Goal: Check status: Check status

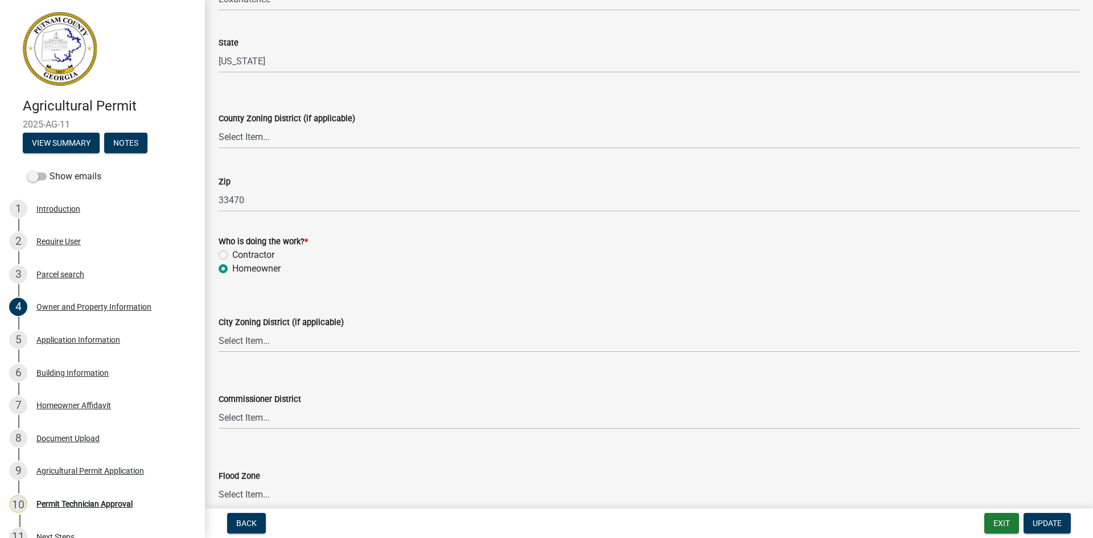
scroll to position [840, 0]
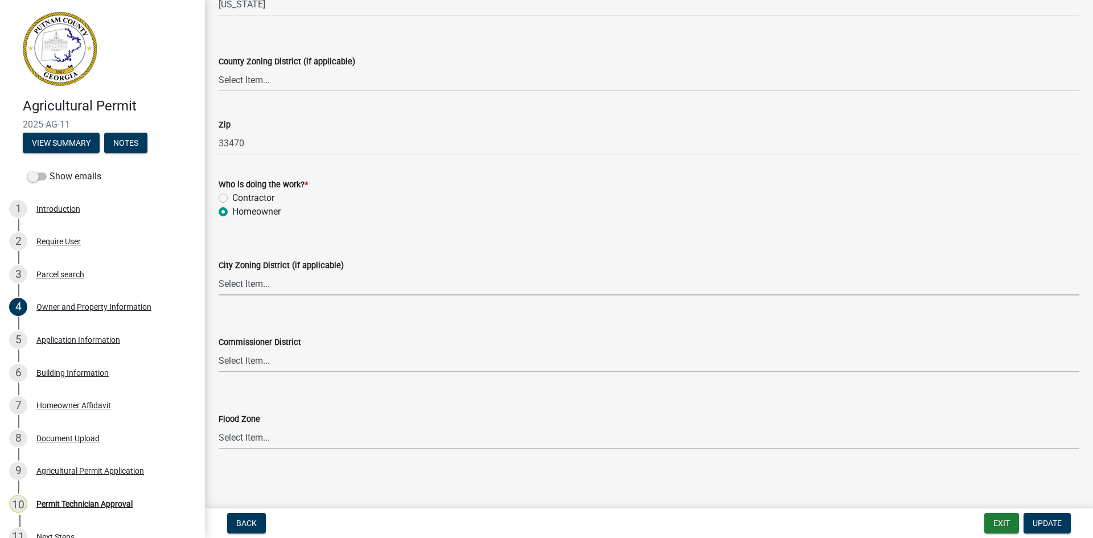
click at [323, 285] on select "Select Item... A-1 A-2 R-1 R-2 R-3 R-4 MHP C-1 C-2 I-1 I-2 DB FH H-P N/A" at bounding box center [649, 283] width 861 height 23
click at [322, 285] on select "Select Item... A-1 A-2 R-1 R-2 R-3 R-4 MHP C-1 C-2 I-1 I-2 DB FH H-P N/A" at bounding box center [649, 283] width 861 height 23
click at [291, 85] on select "Select Item... AG-1 R-1R R-1 R-2 MHP RM-1 RM-3 C-1 C-2 I-M PUD N/A" at bounding box center [649, 79] width 861 height 23
click at [219, 68] on select "Select Item... AG-1 R-1R R-1 R-2 MHP RM-1 RM-3 C-1 C-2 I-M PUD N/A" at bounding box center [649, 79] width 861 height 23
select select "a4366e26-0f82-401b-a682-956e4112ff86"
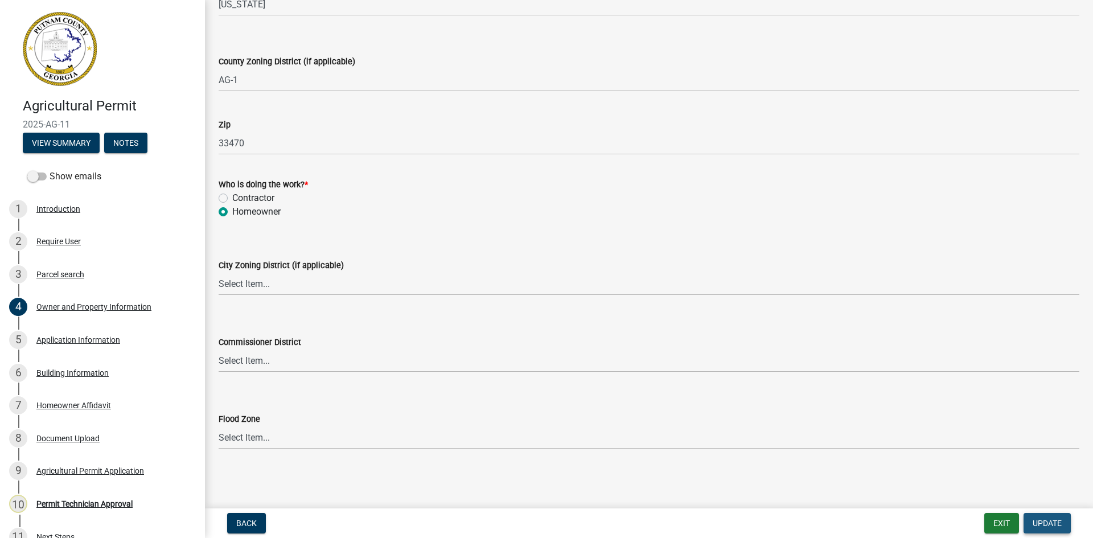
click at [1063, 525] on button "Update" at bounding box center [1047, 523] width 47 height 20
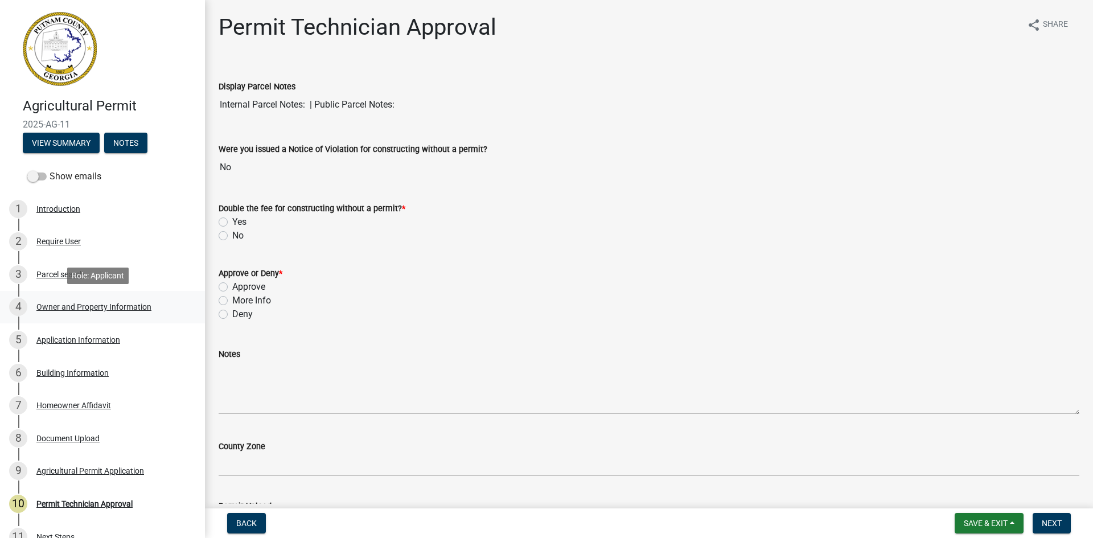
click at [73, 310] on div "Owner and Property Information" at bounding box center [93, 307] width 115 height 8
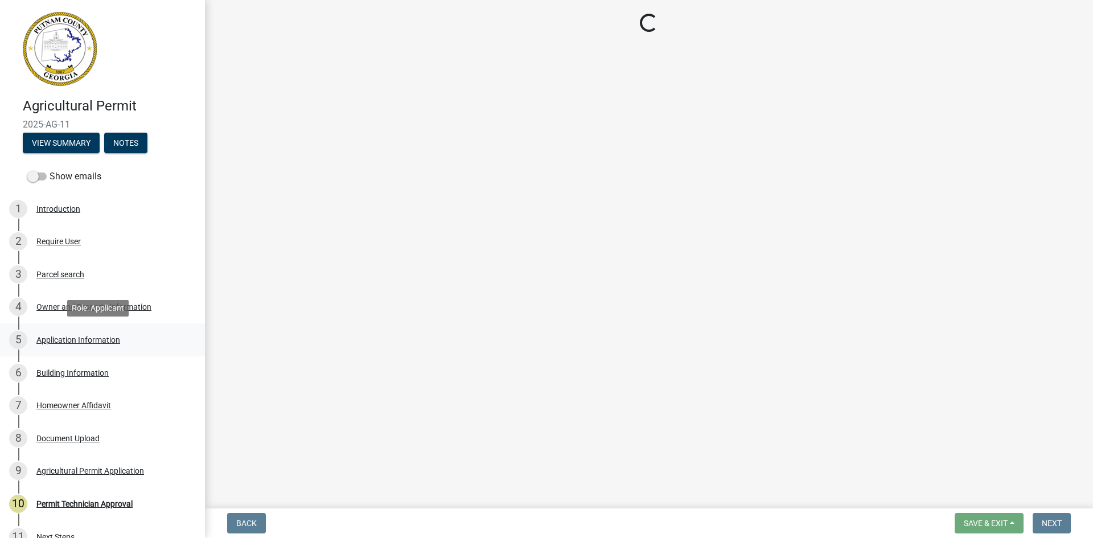
select select "a4366e26-0f82-401b-a682-956e4112ff86"
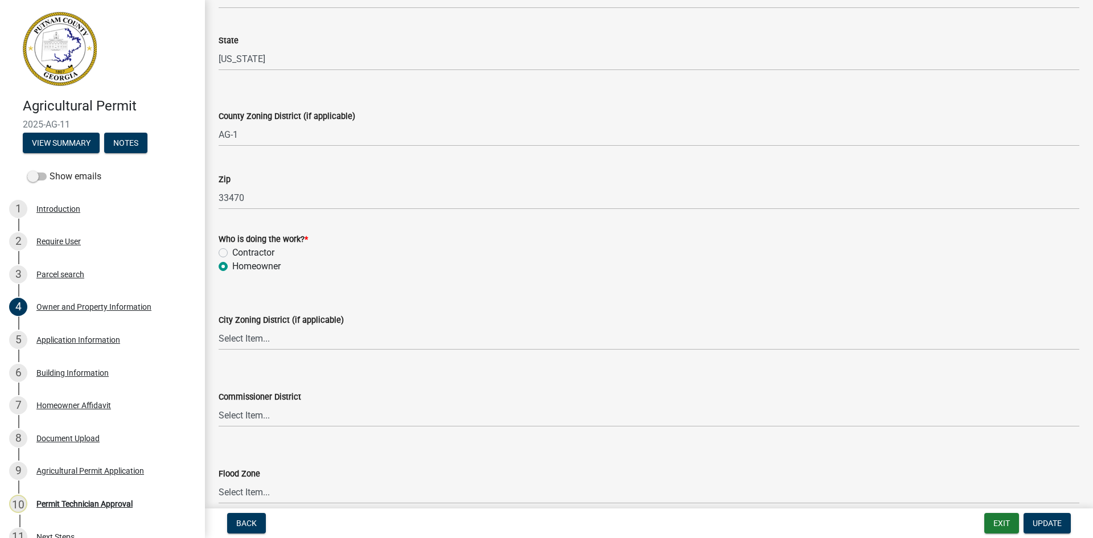
scroll to position [840, 0]
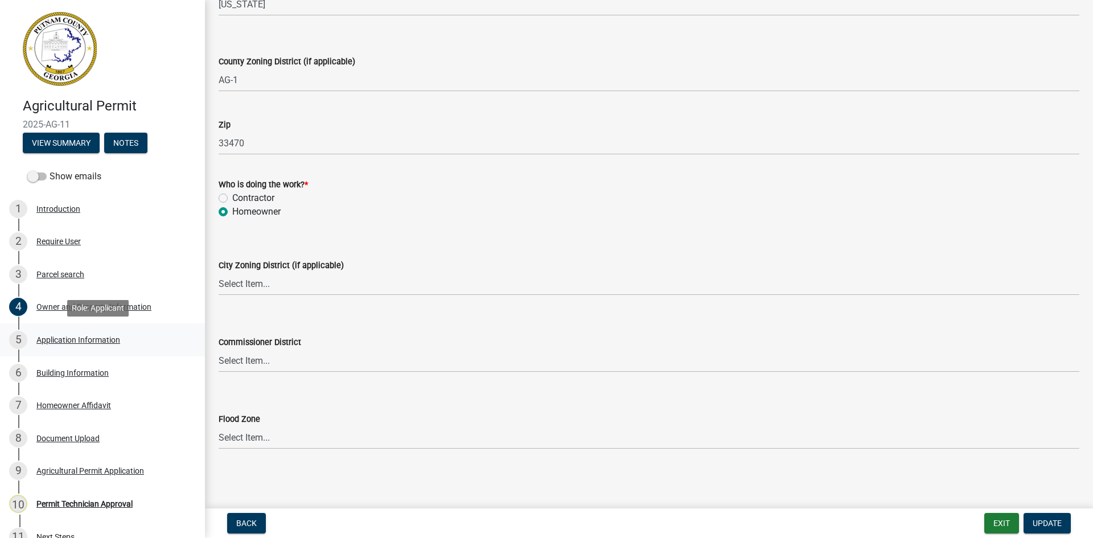
click at [77, 337] on div "Application Information" at bounding box center [78, 340] width 84 height 8
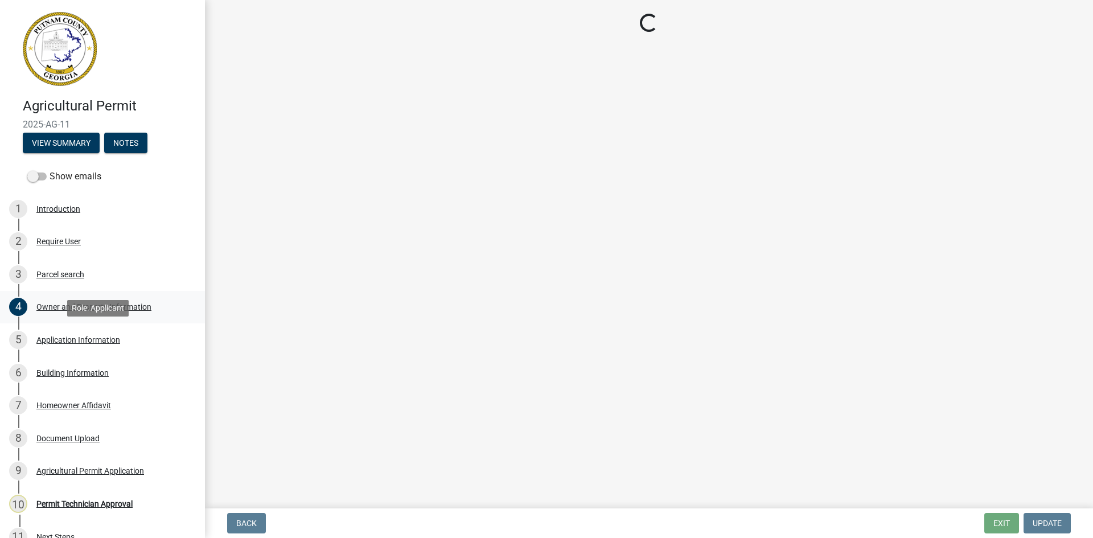
select select "42583bc1-c577-402a-86b5-83b49baf8bde"
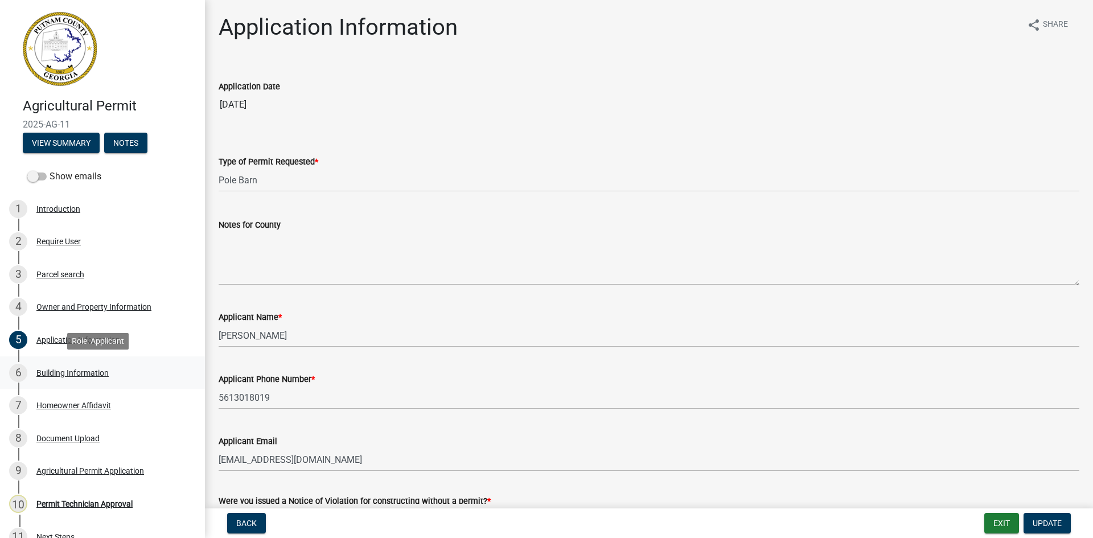
click at [89, 369] on div "Building Information" at bounding box center [72, 373] width 72 height 8
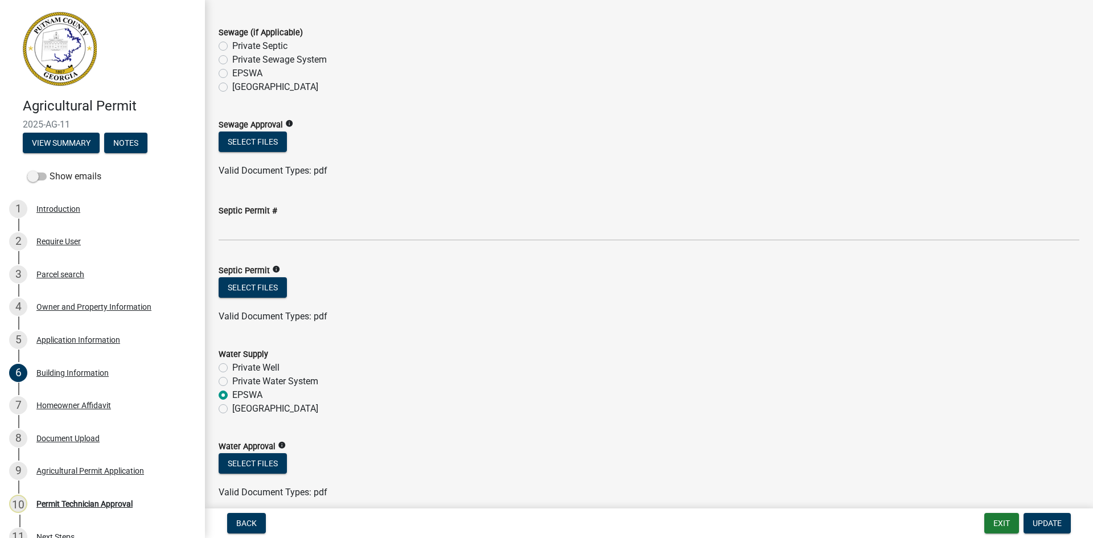
scroll to position [3463, 0]
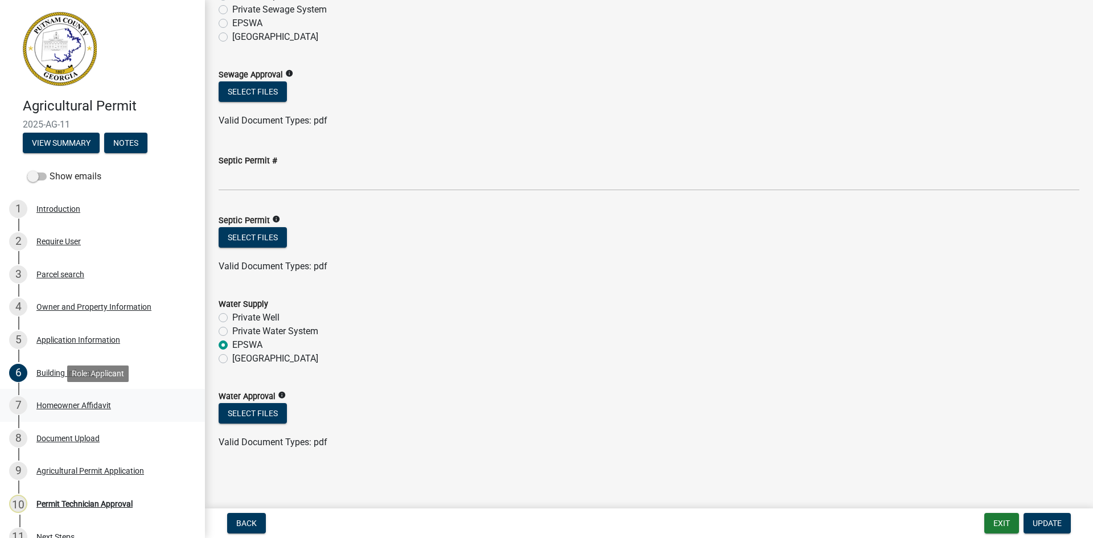
click at [78, 401] on div "Homeowner Affidavit" at bounding box center [73, 405] width 75 height 8
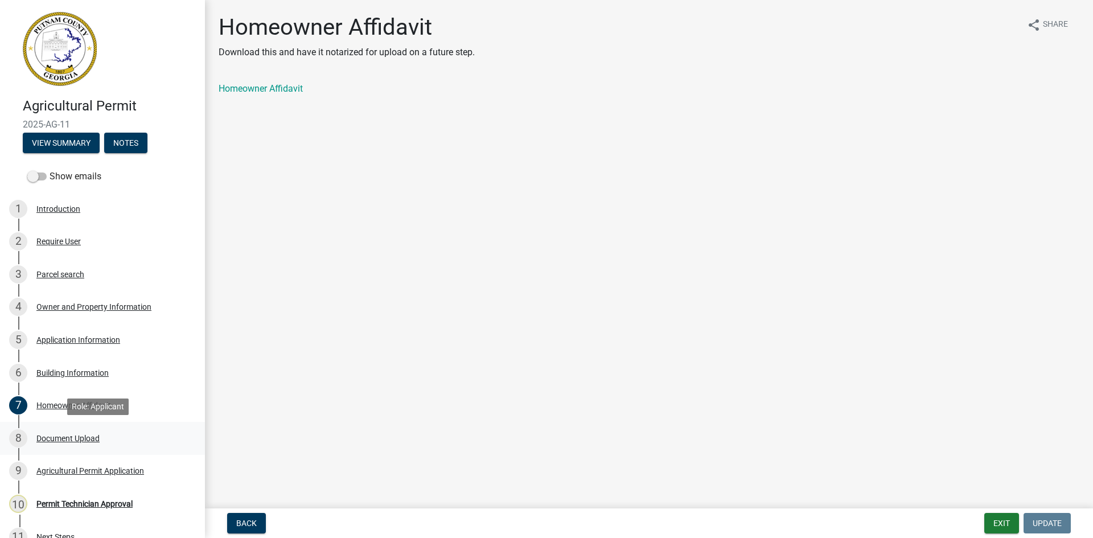
click at [80, 432] on div "8 Document Upload" at bounding box center [98, 438] width 178 height 18
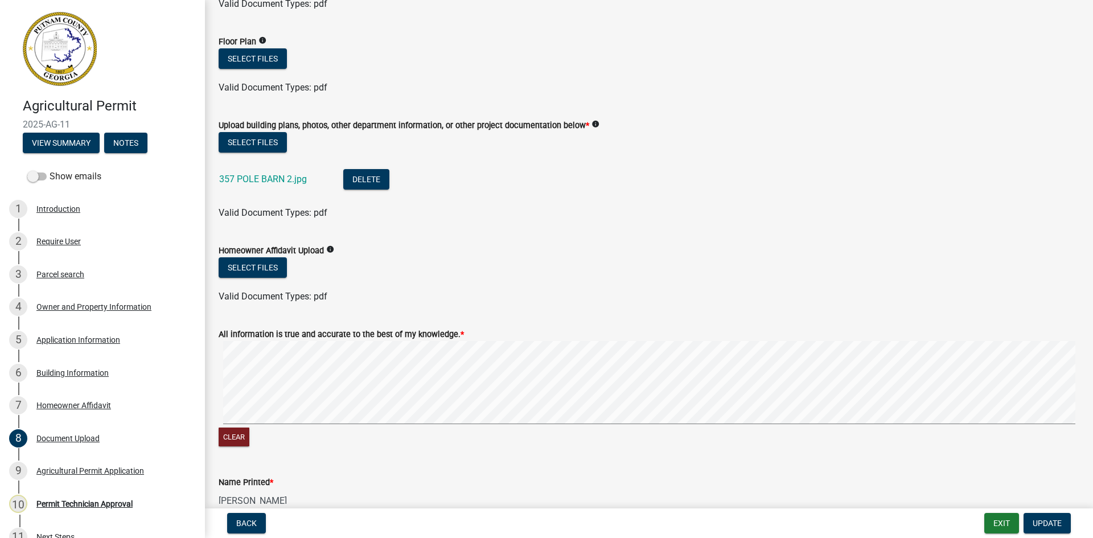
scroll to position [285, 0]
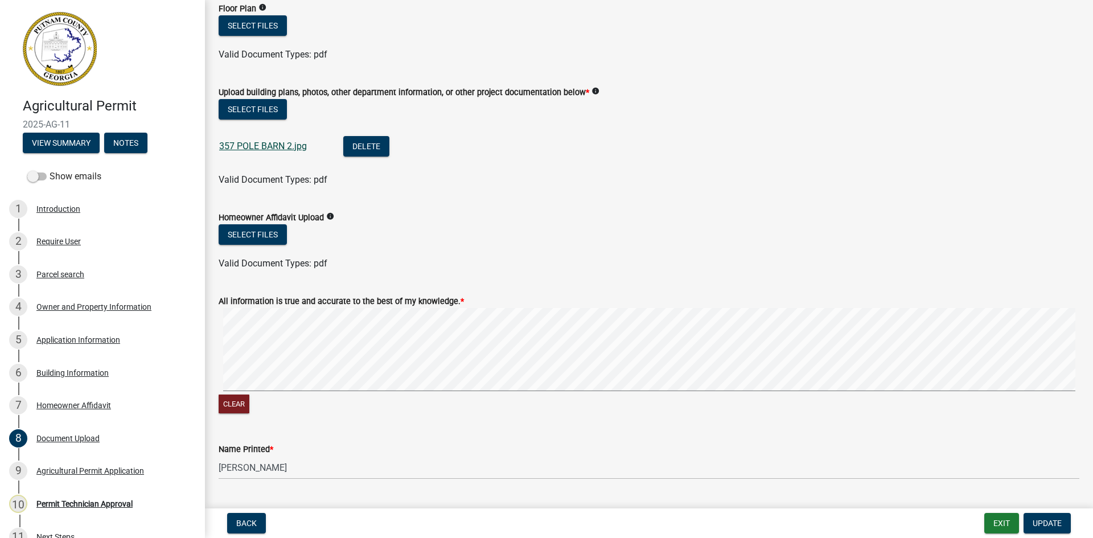
click at [272, 145] on link "357 POLE BARN 2.jpg" at bounding box center [263, 146] width 88 height 11
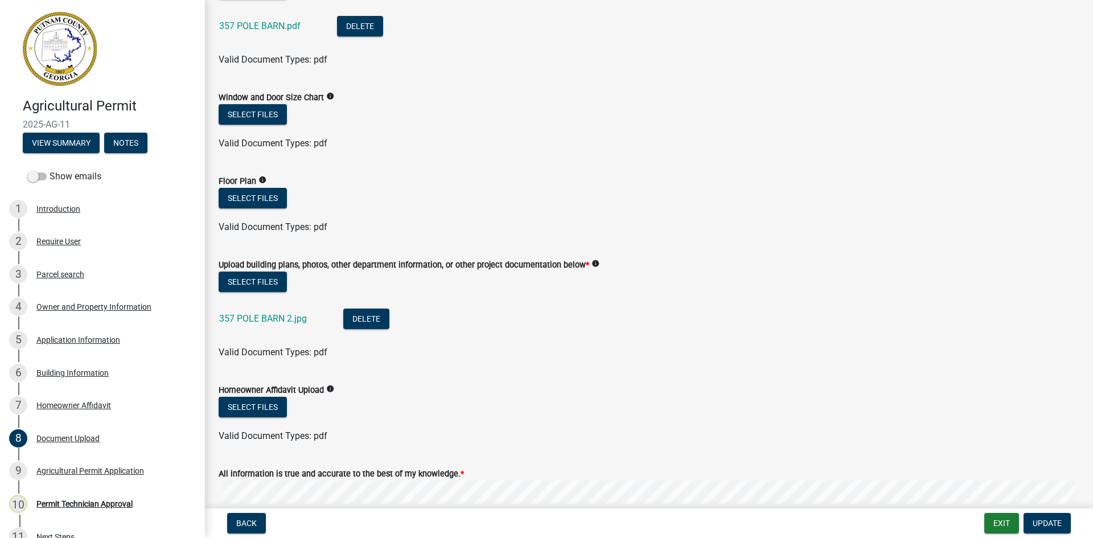
scroll to position [0, 0]
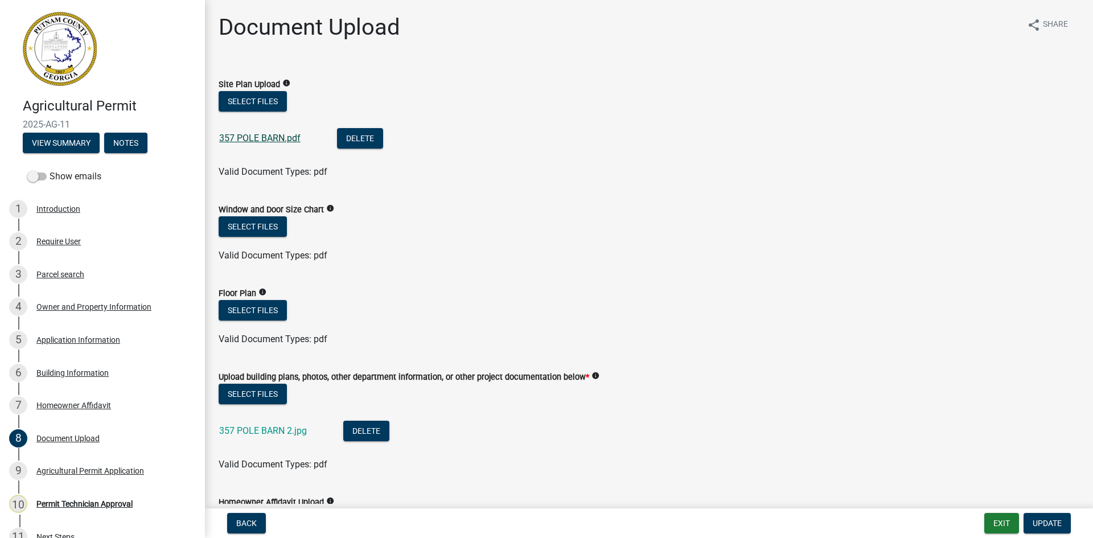
click at [290, 134] on link "357 POLE BARN.pdf" at bounding box center [259, 138] width 81 height 11
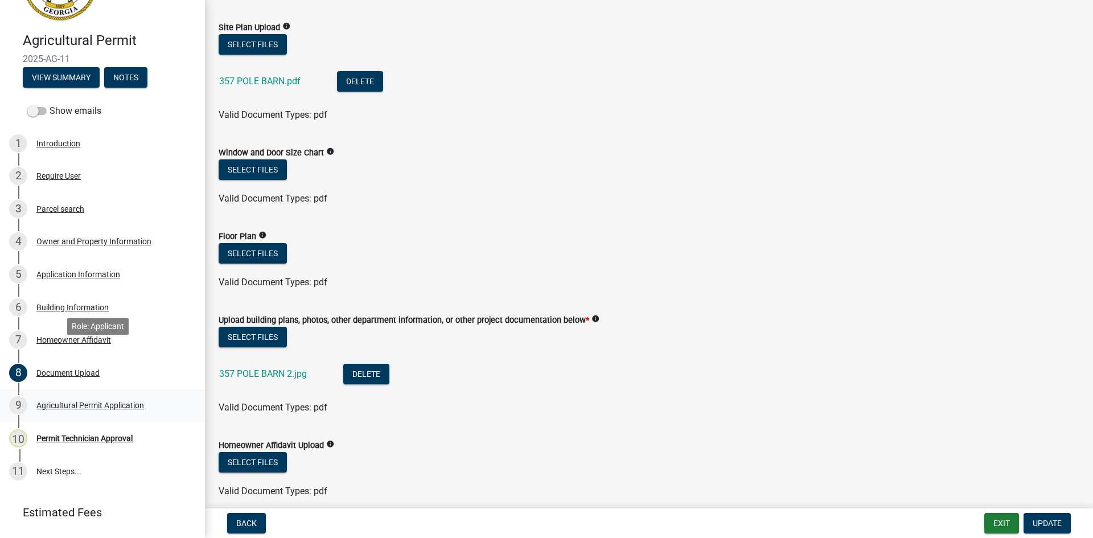
scroll to position [95, 0]
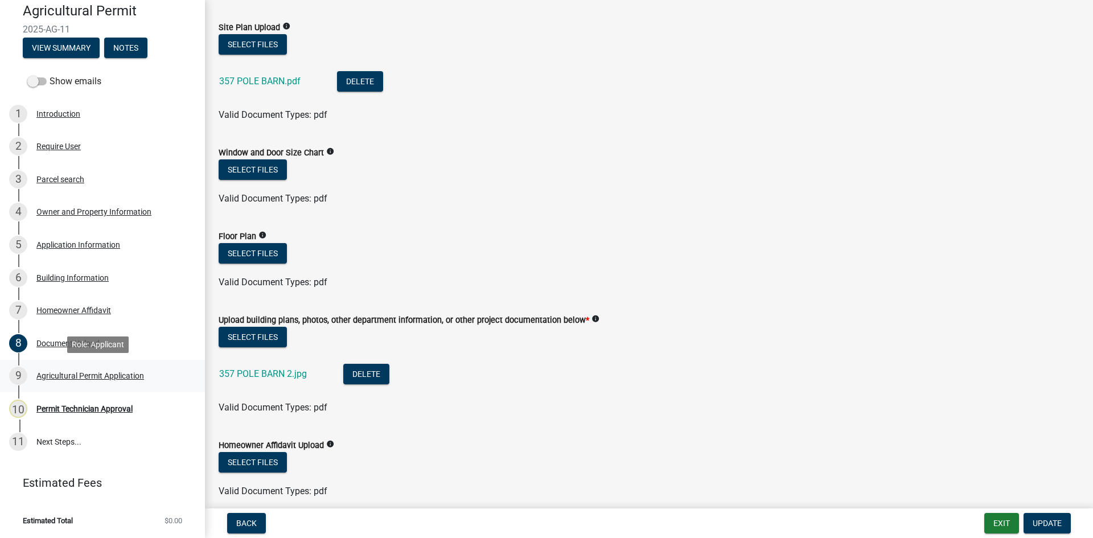
click at [107, 372] on div "Agricultural Permit Application" at bounding box center [90, 376] width 108 height 8
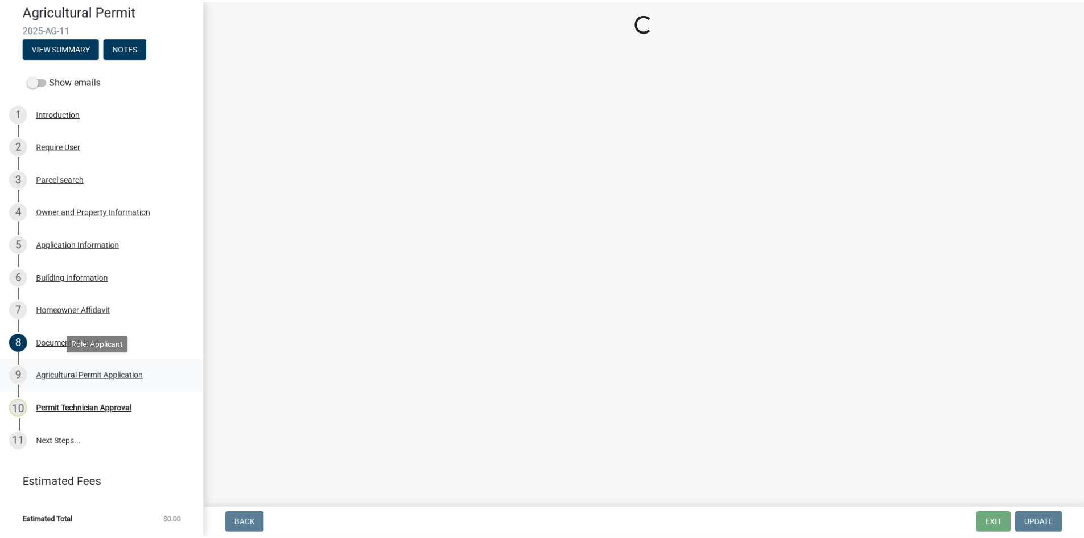
scroll to position [0, 0]
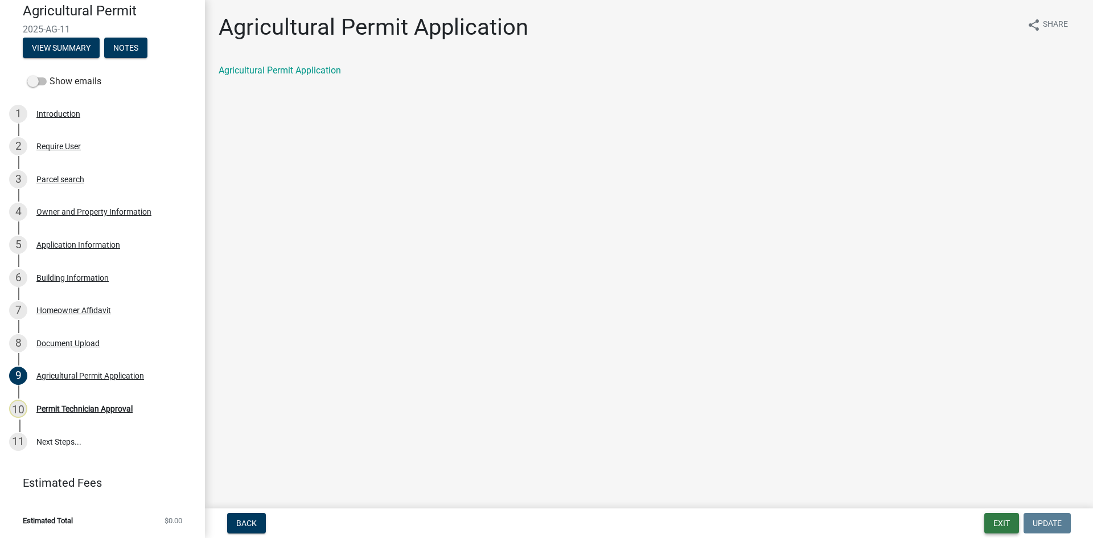
click at [1000, 520] on button "Exit" at bounding box center [1001, 523] width 35 height 20
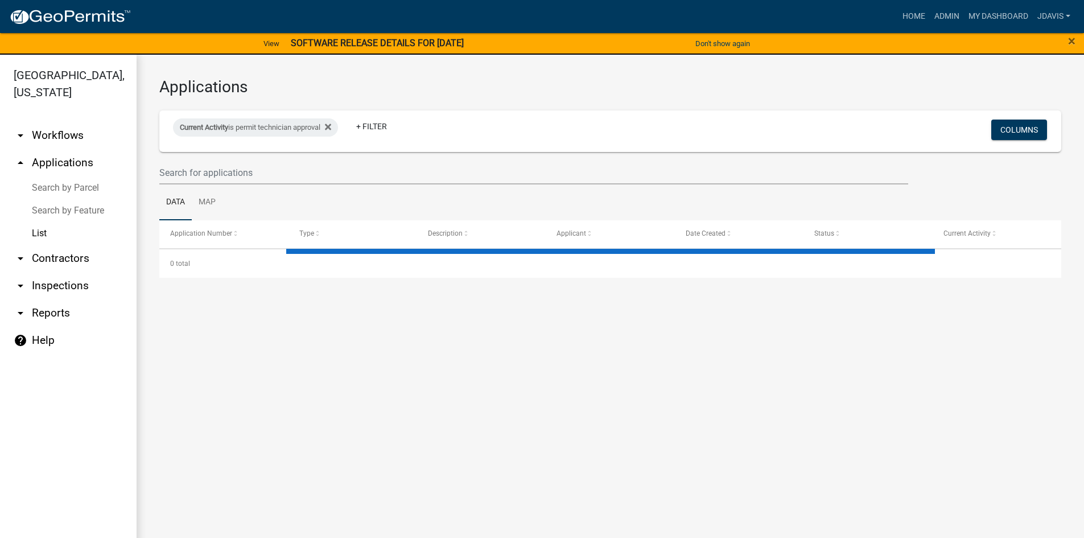
select select "2: 50"
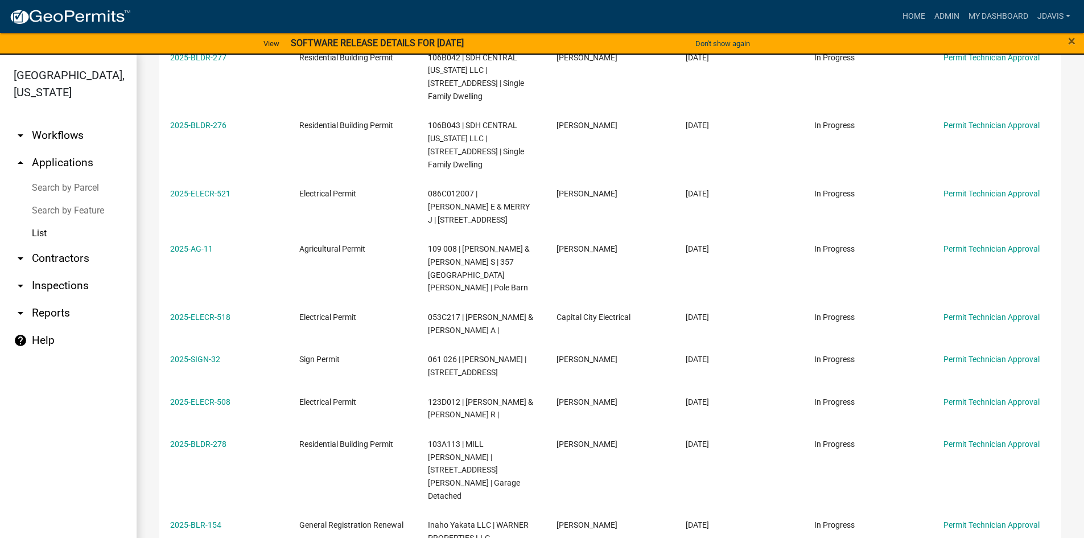
scroll to position [1091, 0]
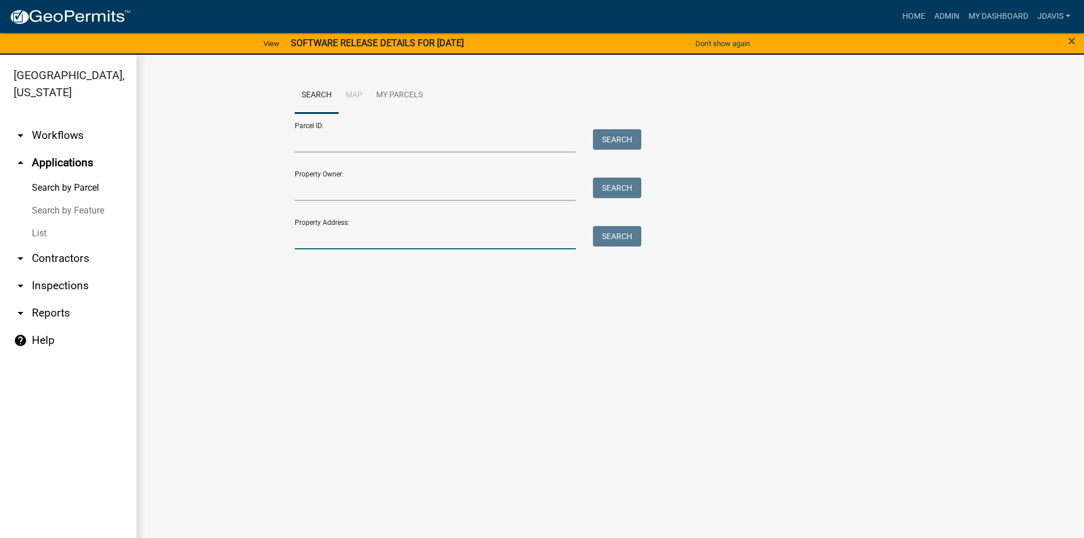
click at [360, 243] on input "Property Address:" at bounding box center [436, 237] width 282 height 23
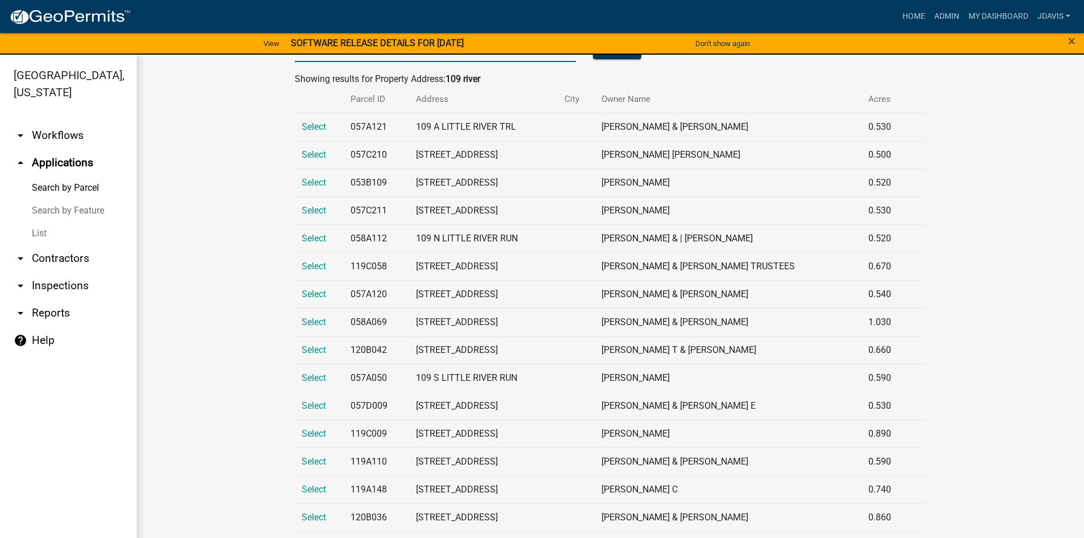
scroll to position [254, 0]
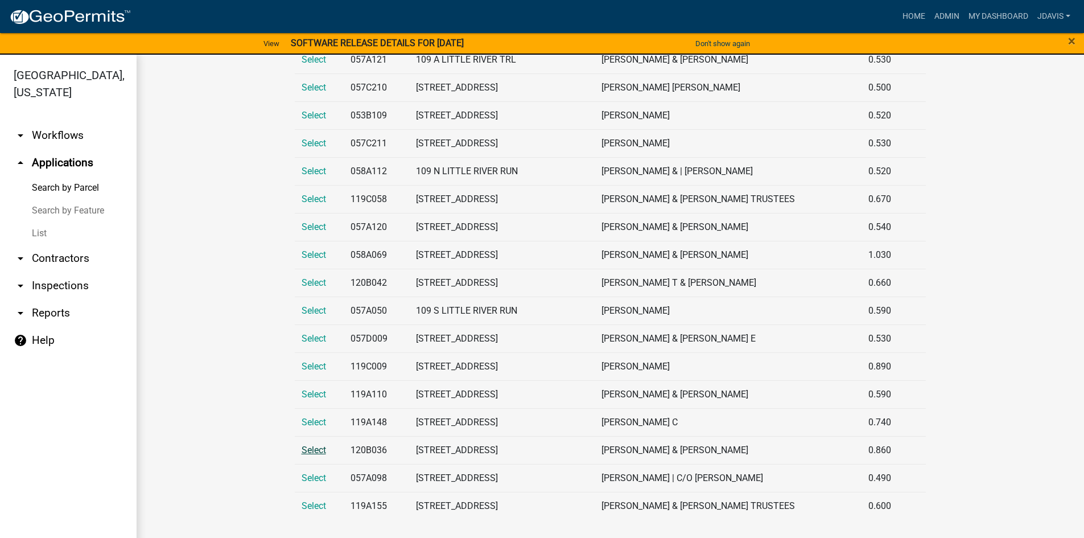
type input "109 river"
click at [307, 451] on span "Select" at bounding box center [314, 450] width 24 height 11
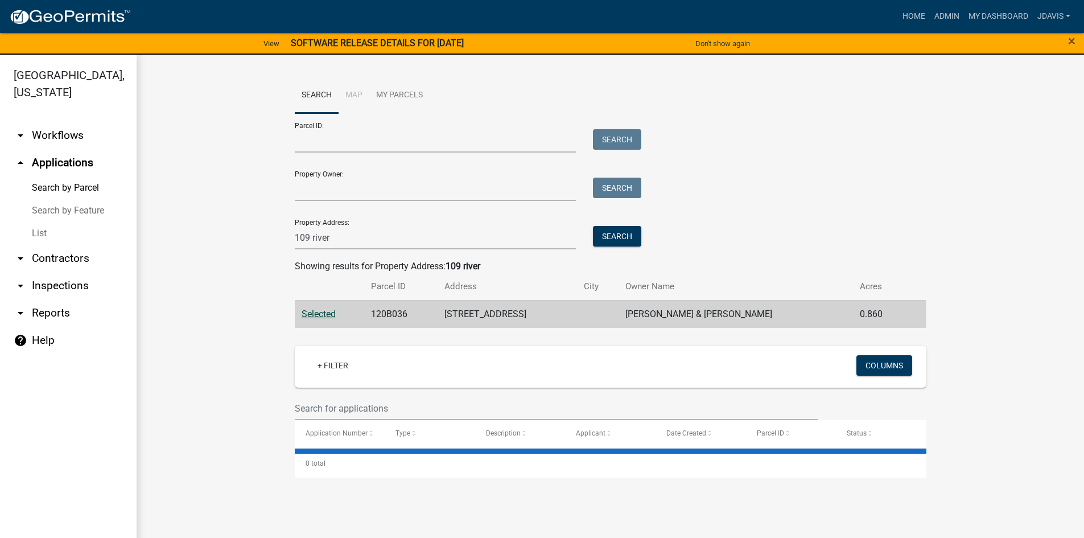
scroll to position [0, 0]
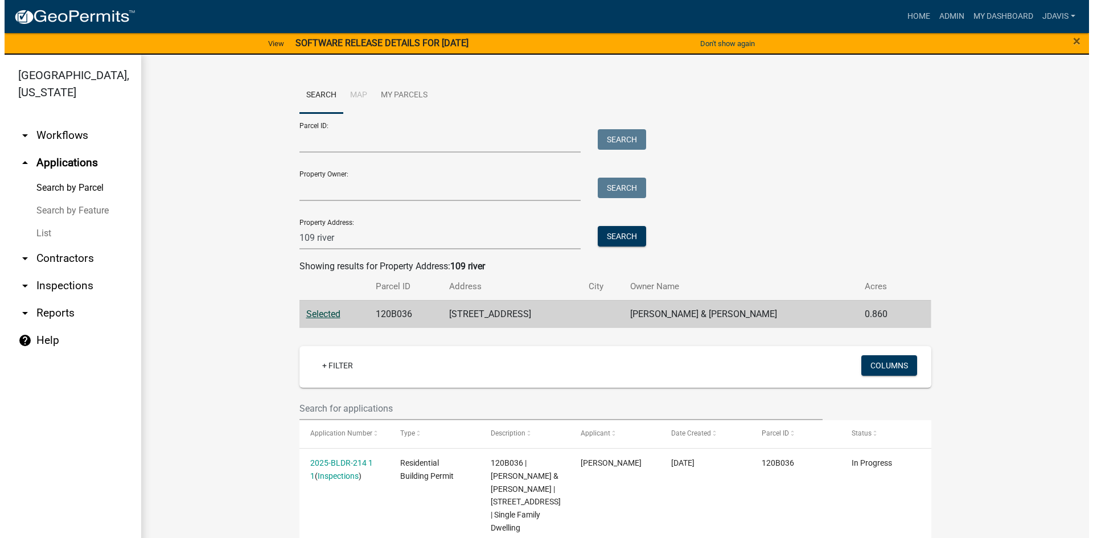
scroll to position [34, 0]
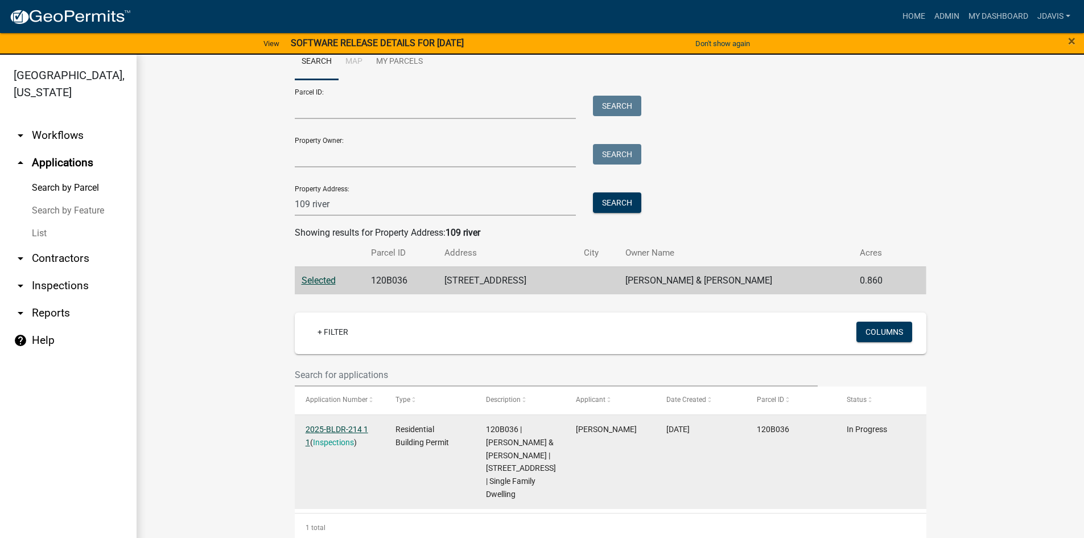
click at [326, 428] on link "2025-BLDR-214 1 1" at bounding box center [337, 436] width 63 height 22
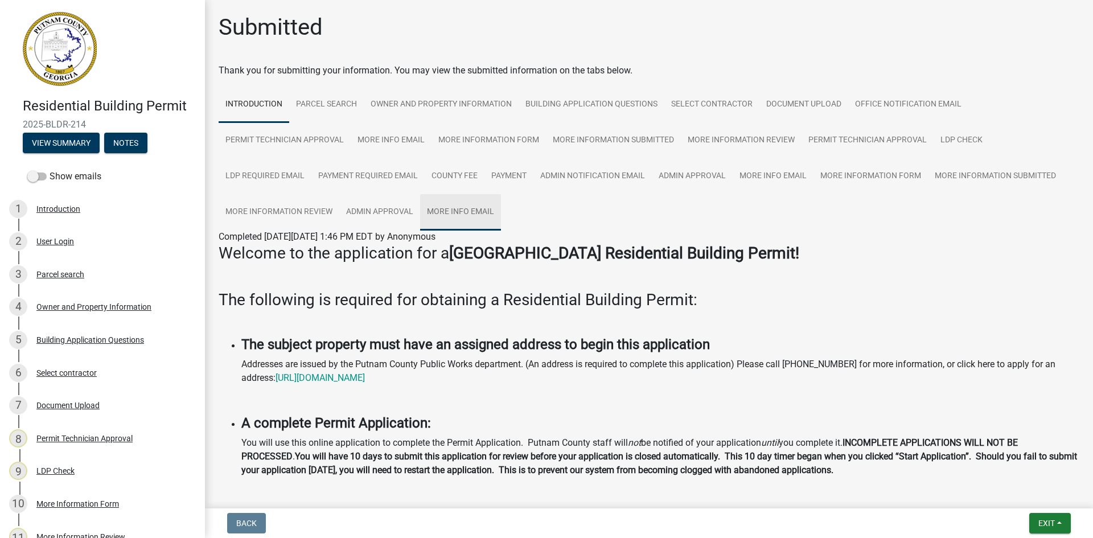
click at [486, 205] on link "More Info Email" at bounding box center [460, 212] width 81 height 36
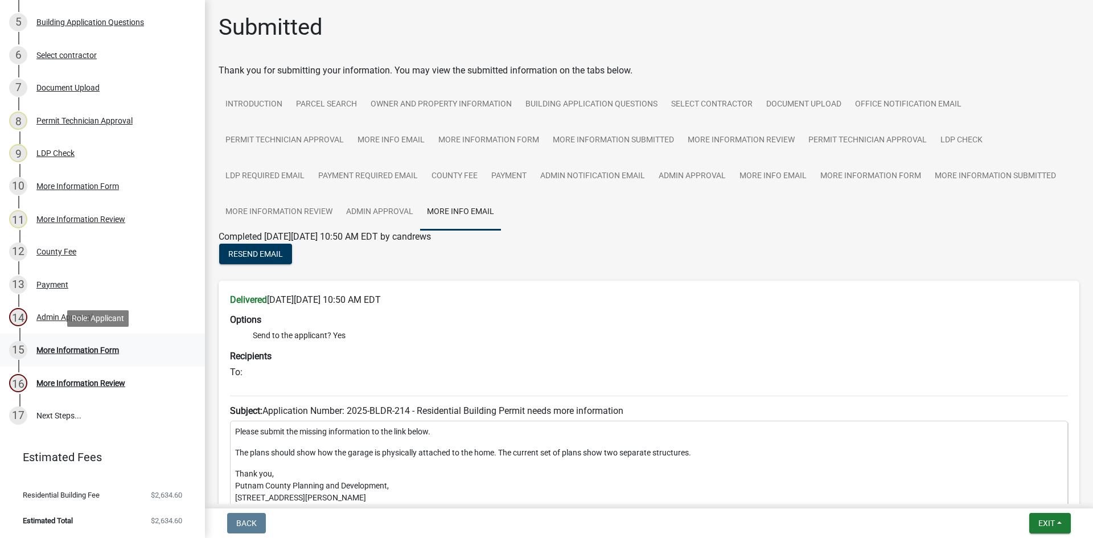
click at [103, 350] on div "More Information Form" at bounding box center [77, 350] width 83 height 8
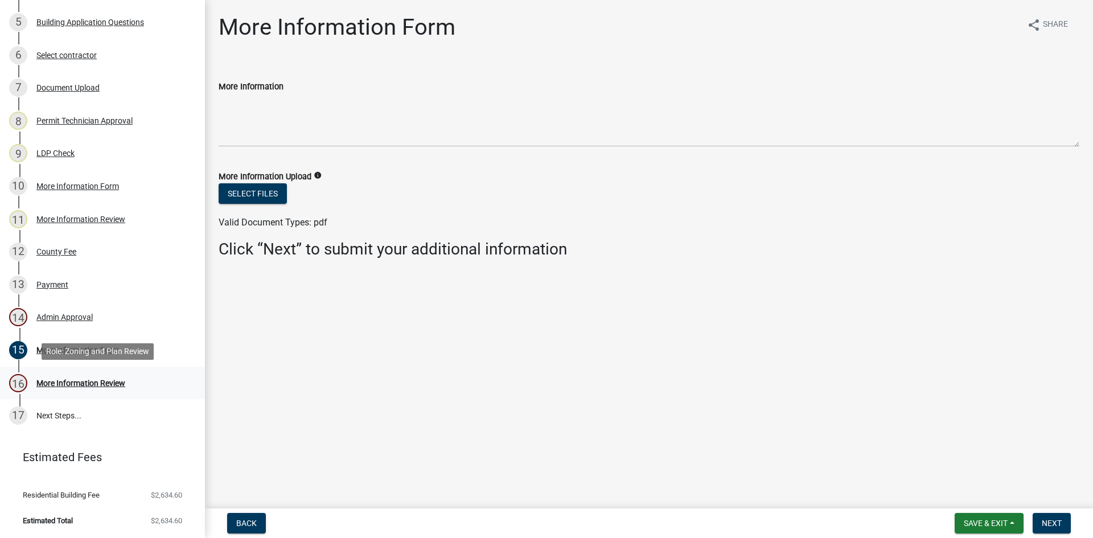
click at [92, 382] on div "More Information Review" at bounding box center [80, 383] width 89 height 8
click at [1066, 521] on button "Next" at bounding box center [1052, 523] width 38 height 20
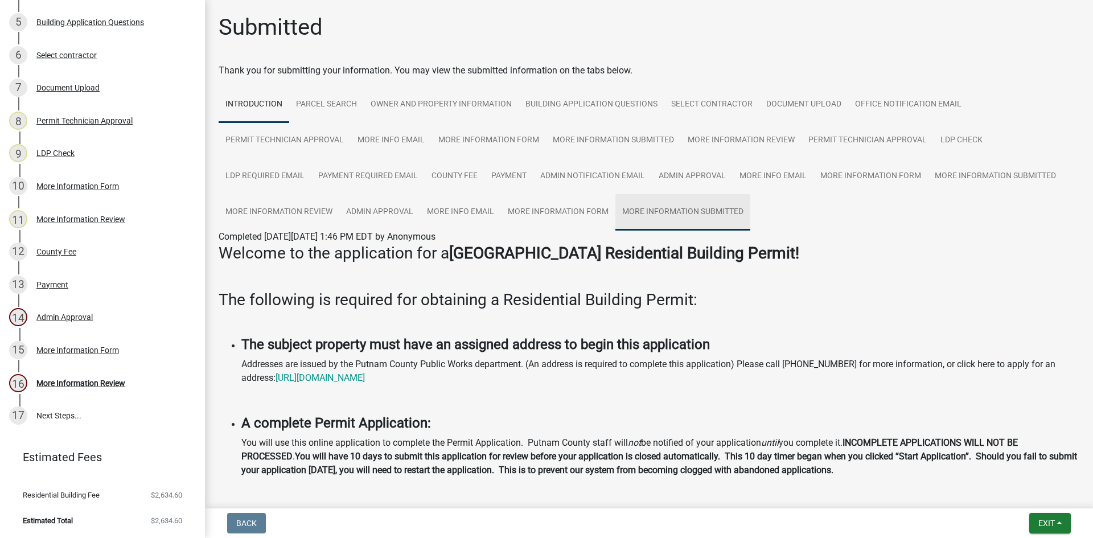
click at [714, 220] on link "More Information Submitted" at bounding box center [682, 212] width 135 height 36
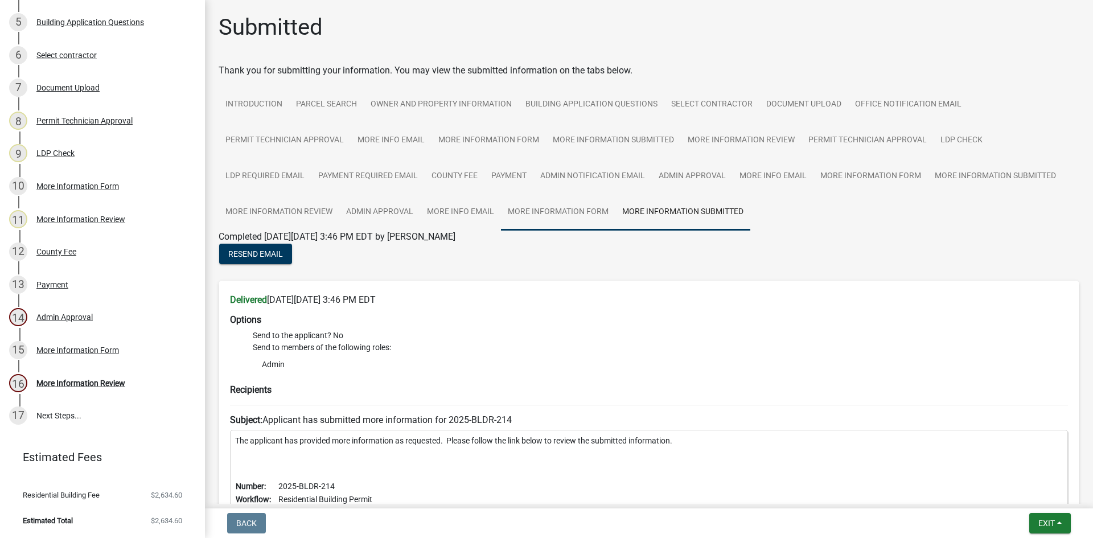
click at [564, 218] on link "More Information Form" at bounding box center [558, 212] width 114 height 36
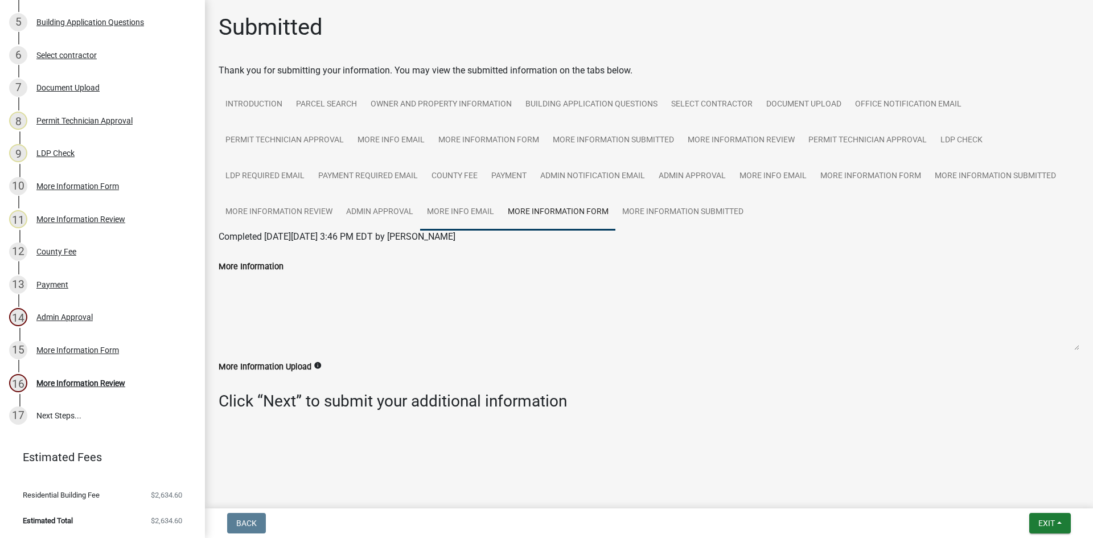
click at [483, 202] on link "More Info Email" at bounding box center [460, 212] width 81 height 36
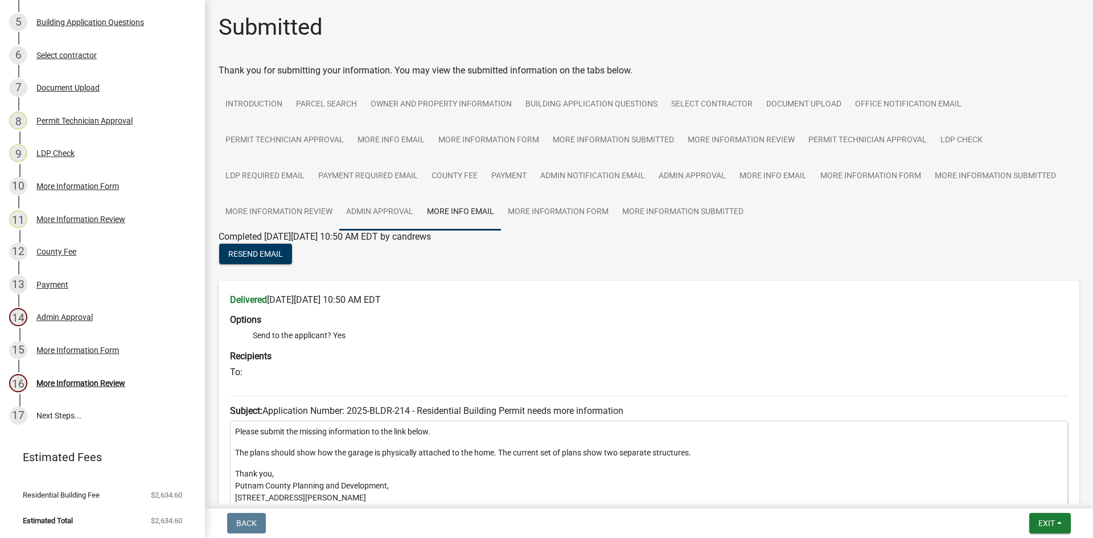
click at [395, 200] on link "Admin Approval" at bounding box center [379, 212] width 81 height 36
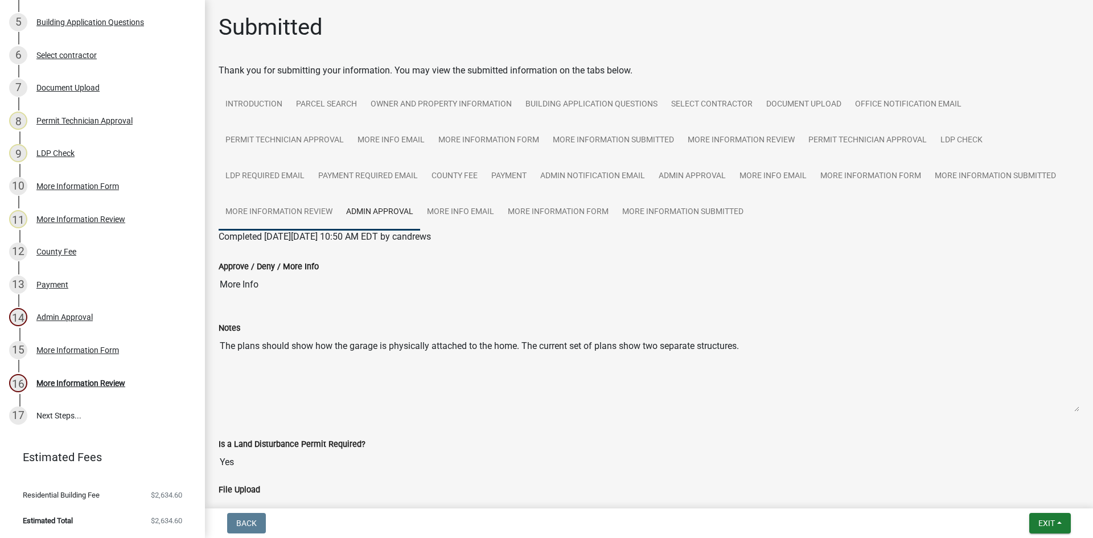
click at [309, 213] on link "More Information Review" at bounding box center [279, 212] width 121 height 36
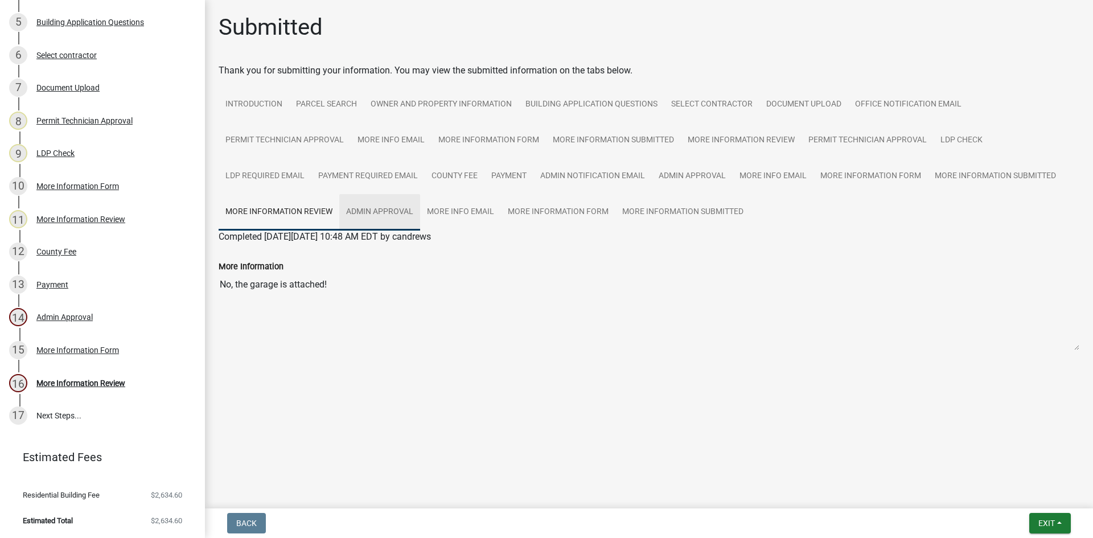
click at [398, 219] on link "Admin Approval" at bounding box center [379, 212] width 81 height 36
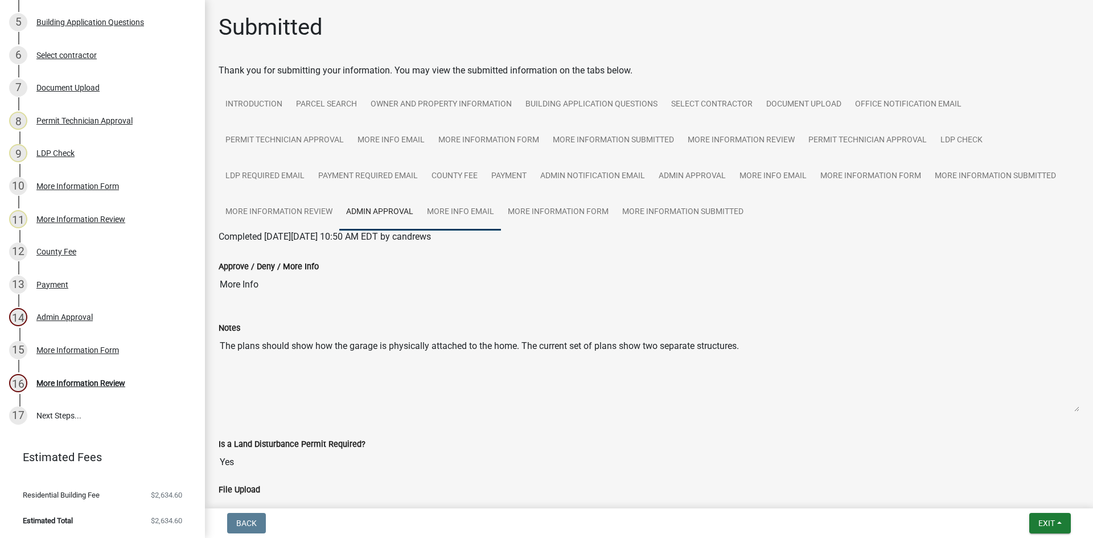
click at [476, 216] on link "More Info Email" at bounding box center [460, 212] width 81 height 36
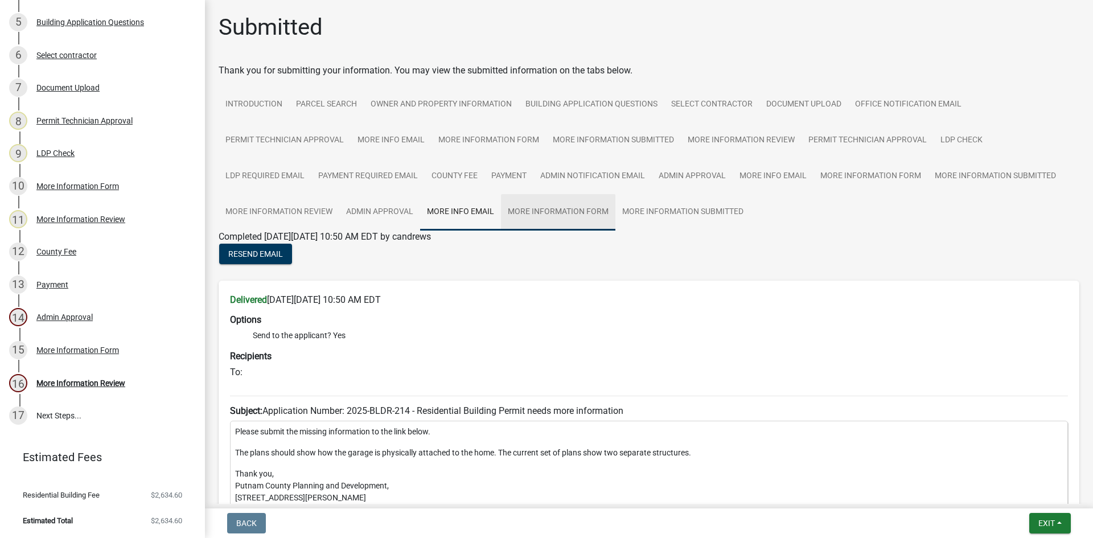
click at [586, 200] on link "More Information Form" at bounding box center [558, 212] width 114 height 36
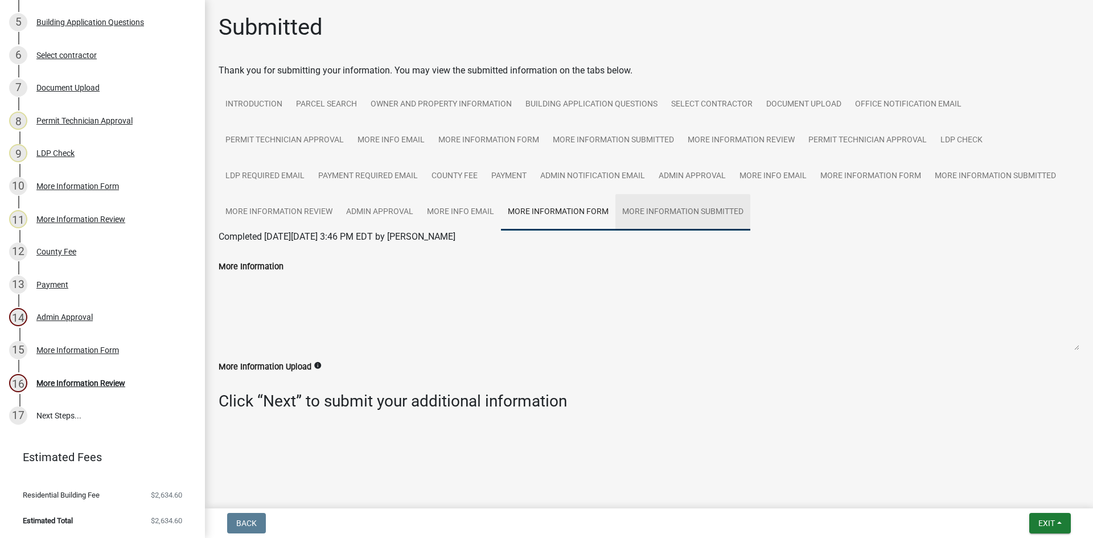
click at [740, 197] on link "More Information Submitted" at bounding box center [682, 212] width 135 height 36
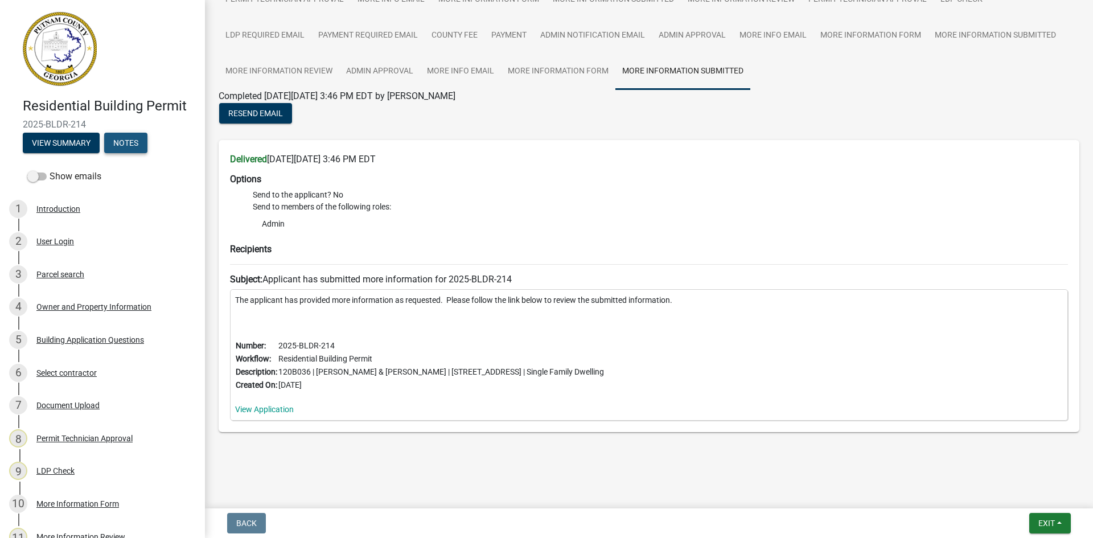
click at [131, 143] on button "Notes" at bounding box center [125, 143] width 43 height 20
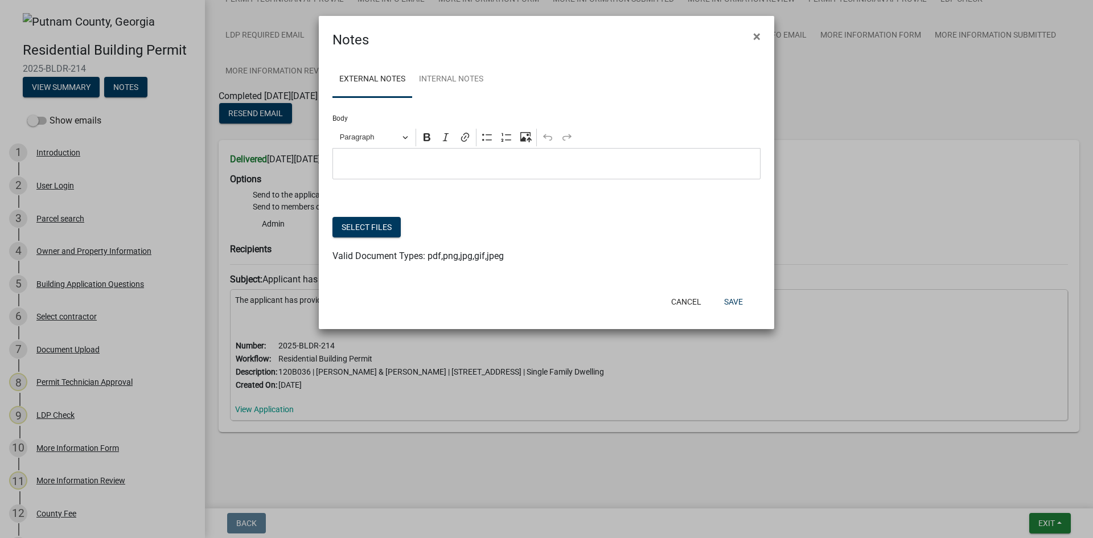
click at [446, 166] on p "Editor editing area: main. Press Alt+0 for help." at bounding box center [547, 164] width 416 height 14
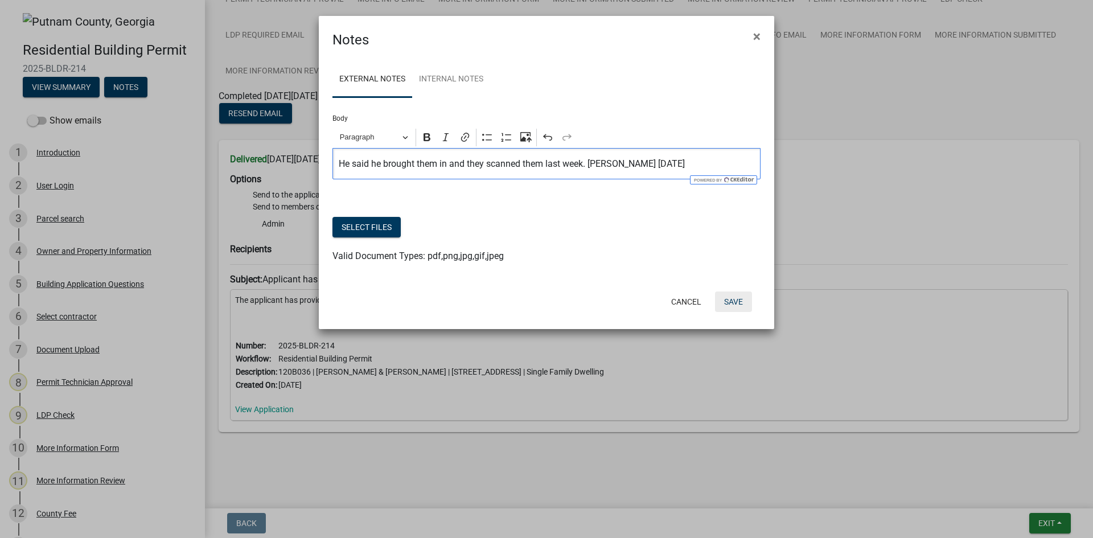
click at [733, 302] on button "Save" at bounding box center [733, 301] width 37 height 20
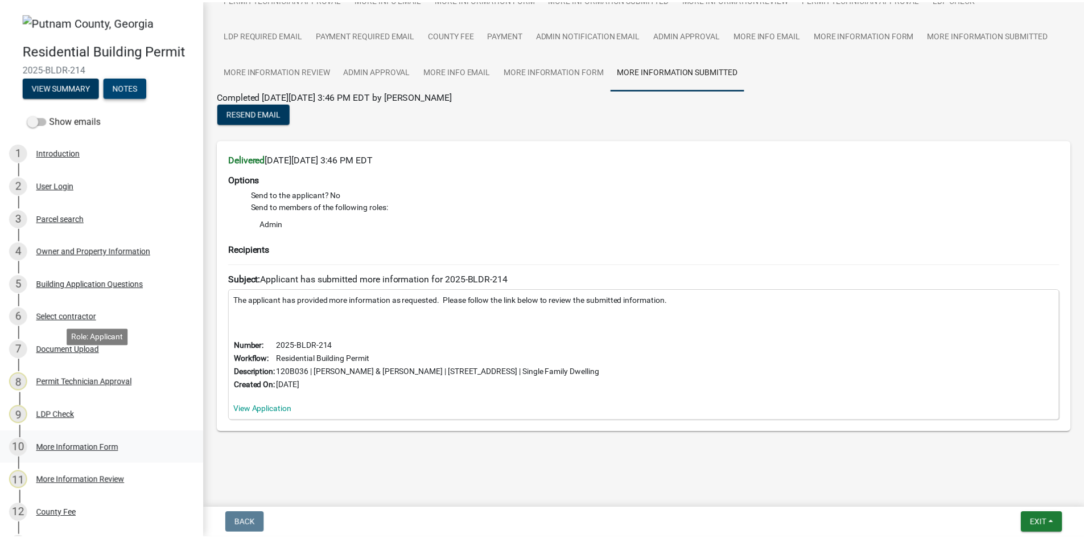
scroll to position [262, 0]
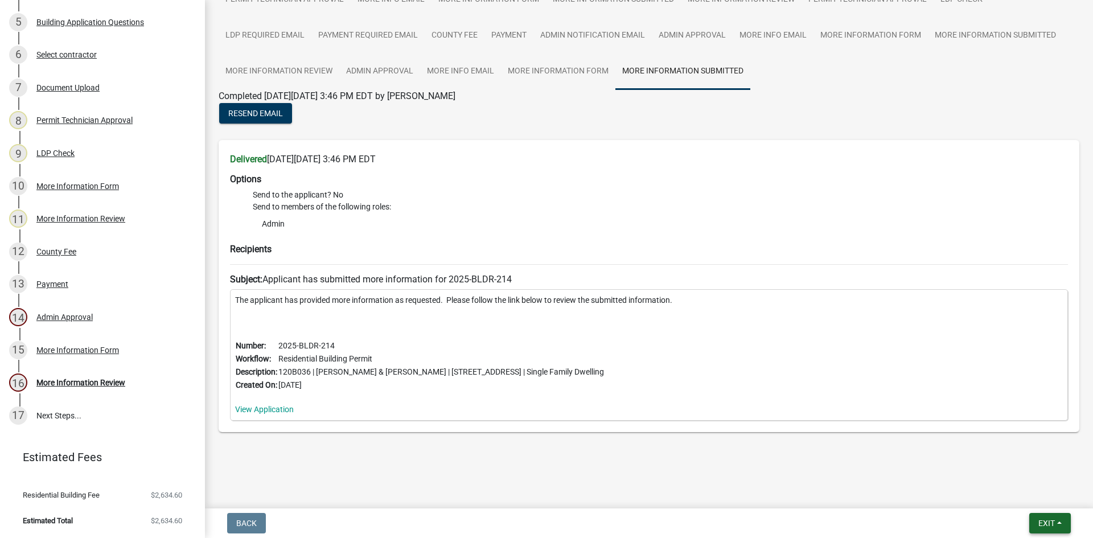
click at [1044, 523] on span "Exit" at bounding box center [1046, 523] width 17 height 9
click at [1057, 499] on button "Save & Exit" at bounding box center [1025, 493] width 91 height 27
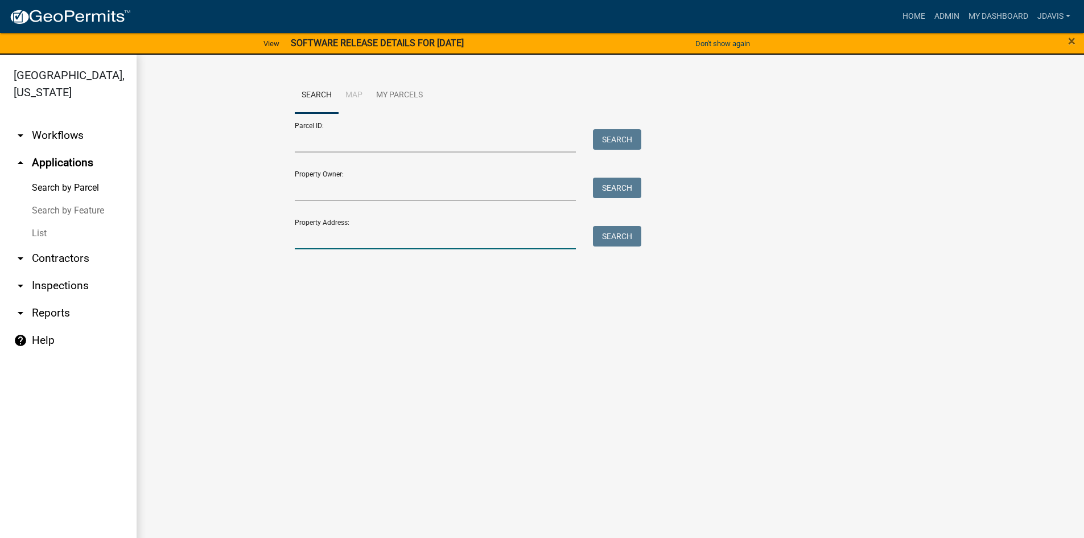
click at [318, 235] on input "Property Address:" at bounding box center [436, 237] width 282 height 23
type input "409 milledg"
drag, startPoint x: 348, startPoint y: 238, endPoint x: 248, endPoint y: 254, distance: 101.0
click at [248, 254] on wm-workflow-application-search-view "Search Map My Parcels Parcel ID: Search Property Owner: Search Property Address…" at bounding box center [610, 186] width 902 height 219
click at [382, 138] on input "Parcel ID:" at bounding box center [436, 140] width 282 height 23
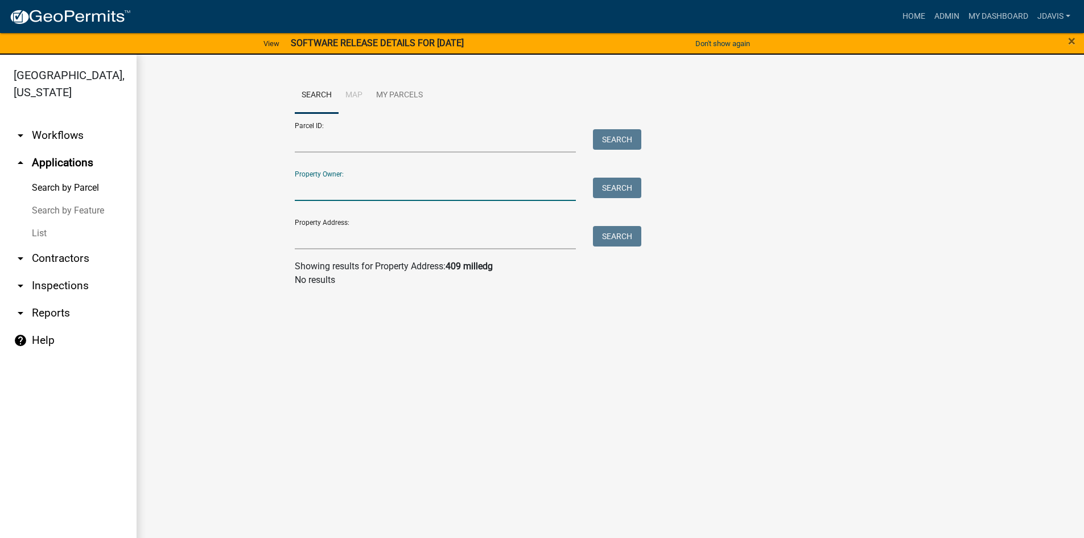
click at [317, 182] on input "Property Owner:" at bounding box center [436, 189] width 282 height 23
type input "b"
type input "j"
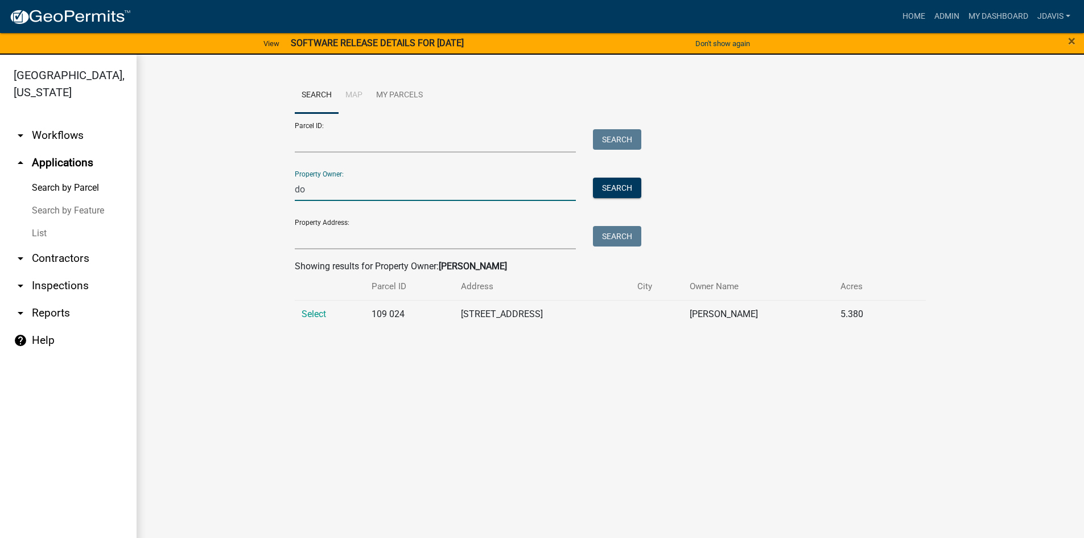
type input "d"
type input "[PERSON_NAME]"
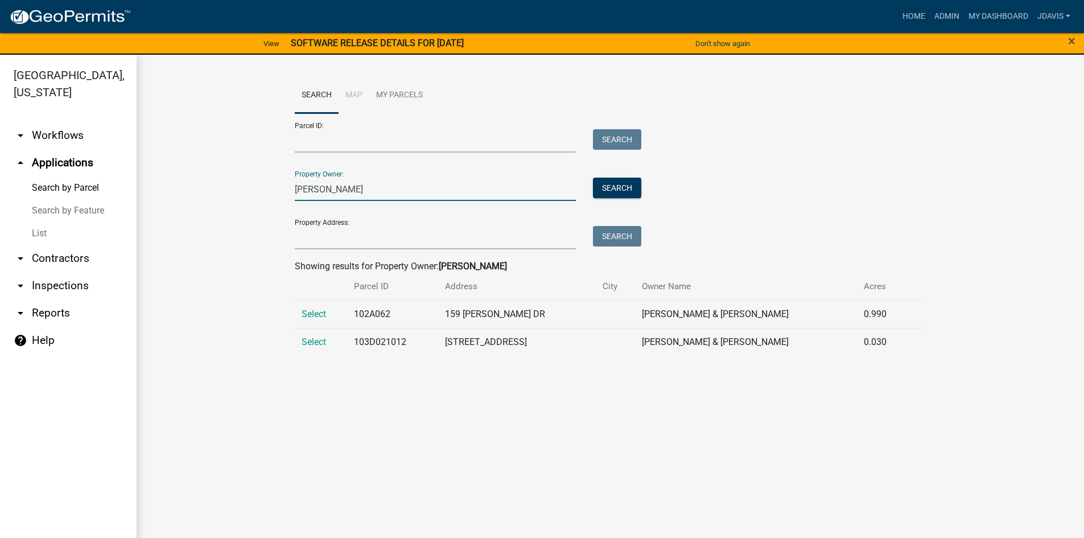
drag, startPoint x: 349, startPoint y: 186, endPoint x: 233, endPoint y: 209, distance: 117.8
click at [235, 208] on wm-workflow-application-search-view "Search Map My Parcels Parcel ID: Search Property Owner: [PERSON_NAME] do Search…" at bounding box center [610, 220] width 902 height 287
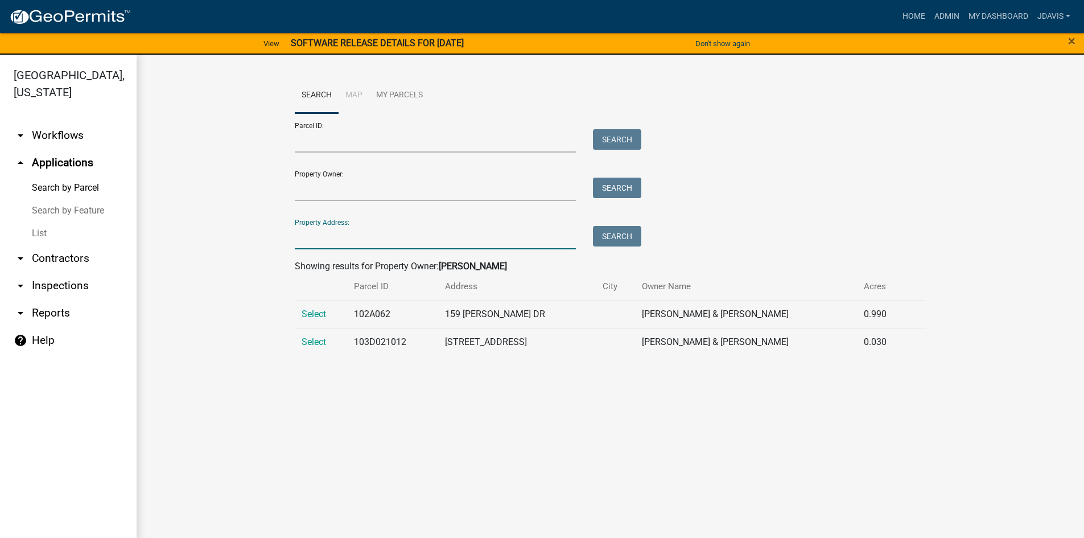
click at [356, 236] on input "Property Address:" at bounding box center [436, 237] width 282 height 23
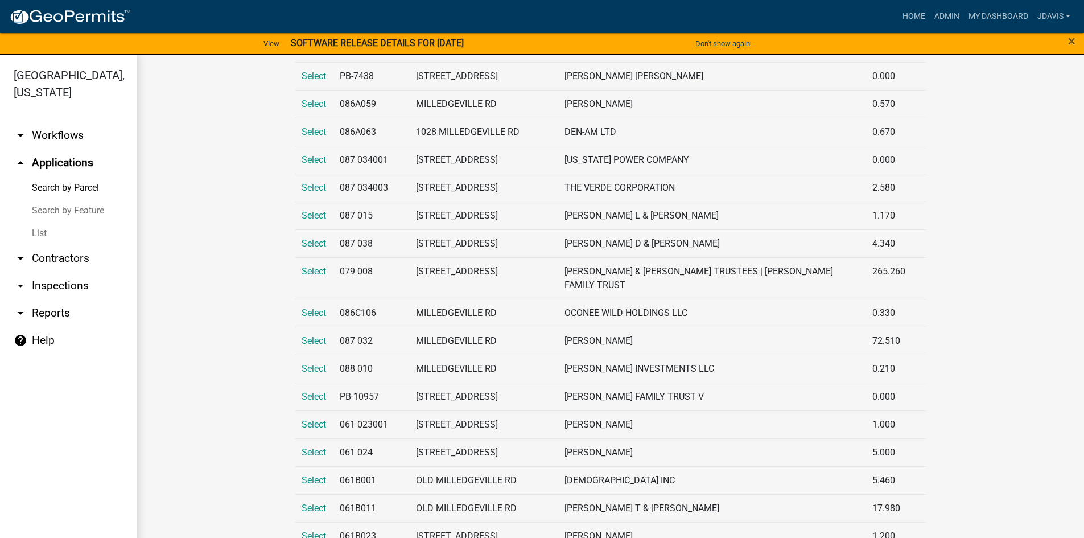
scroll to position [1423, 0]
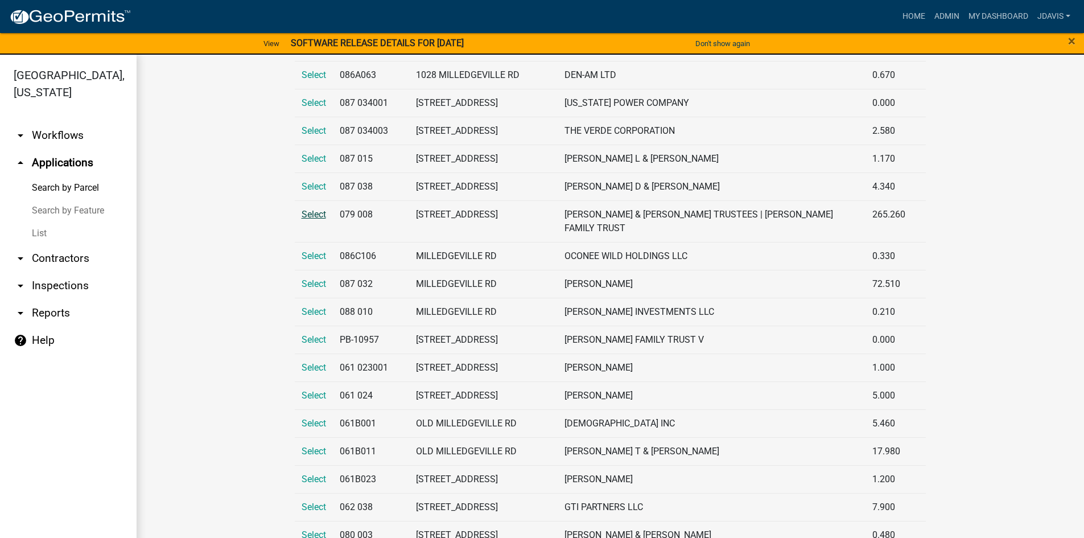
type input "[GEOGRAPHIC_DATA]"
click at [313, 220] on span "Select" at bounding box center [314, 214] width 24 height 11
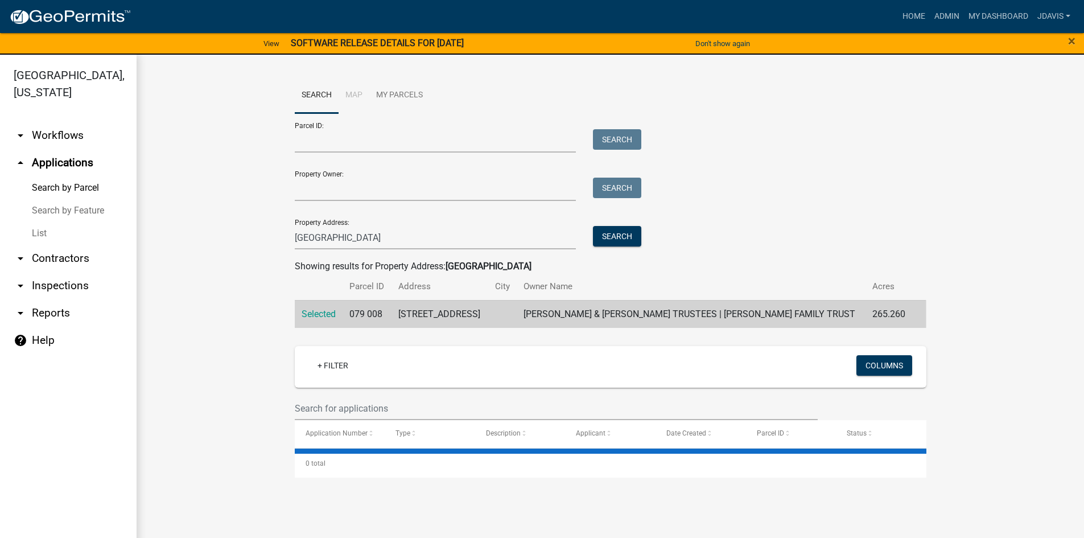
scroll to position [0, 0]
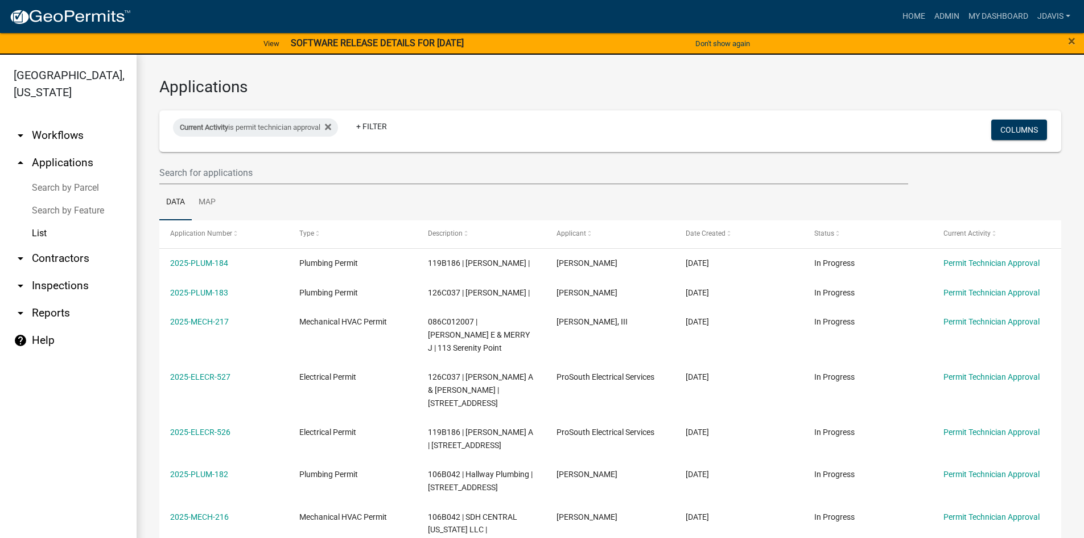
select select "2: 50"
click at [338, 124] on div "Current Activity is permit technician approval Remove this filter" at bounding box center [255, 127] width 165 height 18
click at [331, 126] on icon at bounding box center [328, 126] width 6 height 9
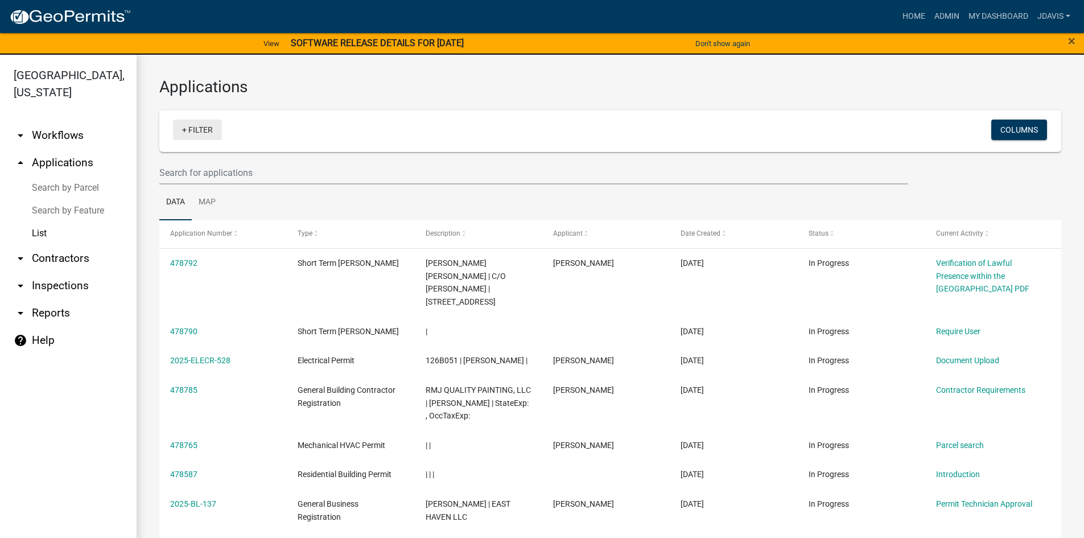
drag, startPoint x: 184, startPoint y: 129, endPoint x: 187, endPoint y: 139, distance: 10.5
click at [184, 129] on link "+ Filter" at bounding box center [197, 130] width 49 height 20
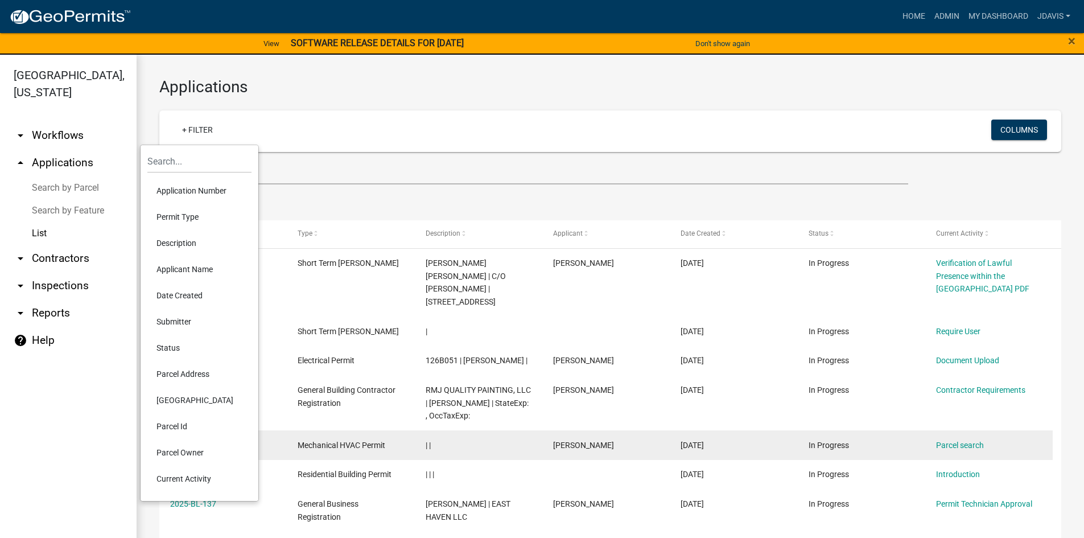
click at [190, 474] on li "Current Activity" at bounding box center [199, 479] width 104 height 26
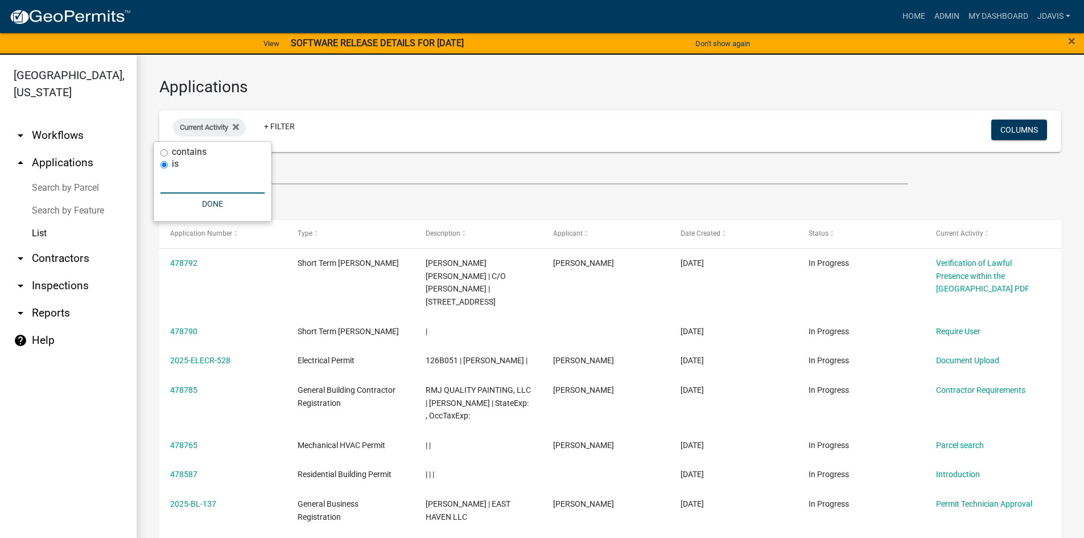
click at [229, 186] on input "text" at bounding box center [213, 181] width 104 height 23
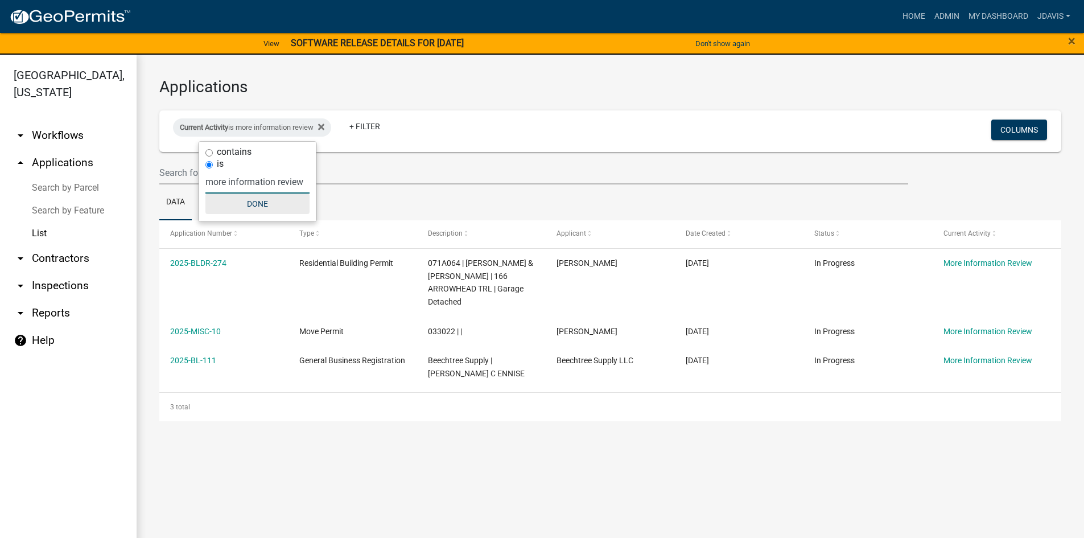
type input "more information review"
click at [268, 209] on button "Done" at bounding box center [258, 204] width 104 height 20
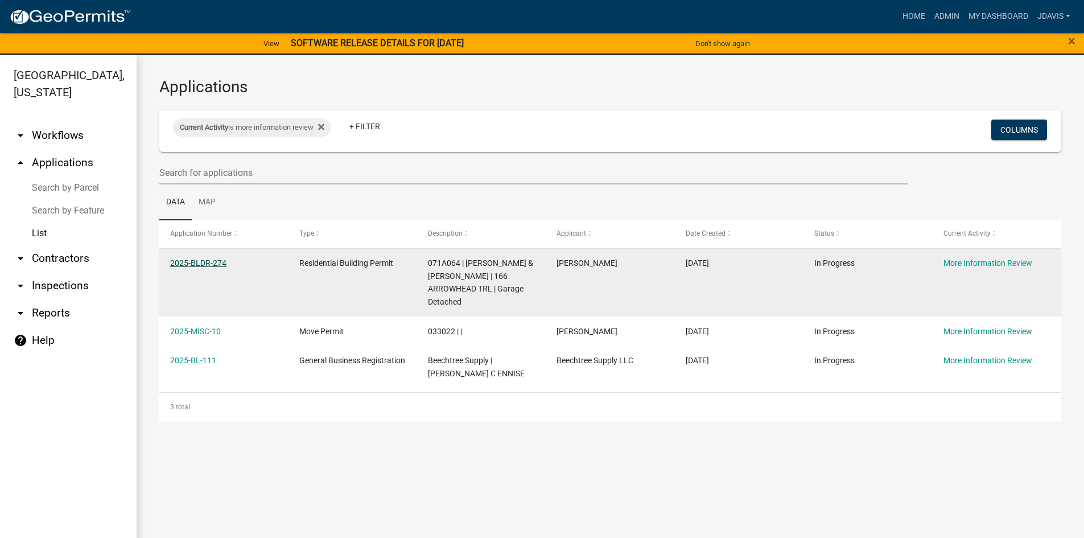
click at [211, 258] on link "2025-BLDR-274" at bounding box center [198, 262] width 56 height 9
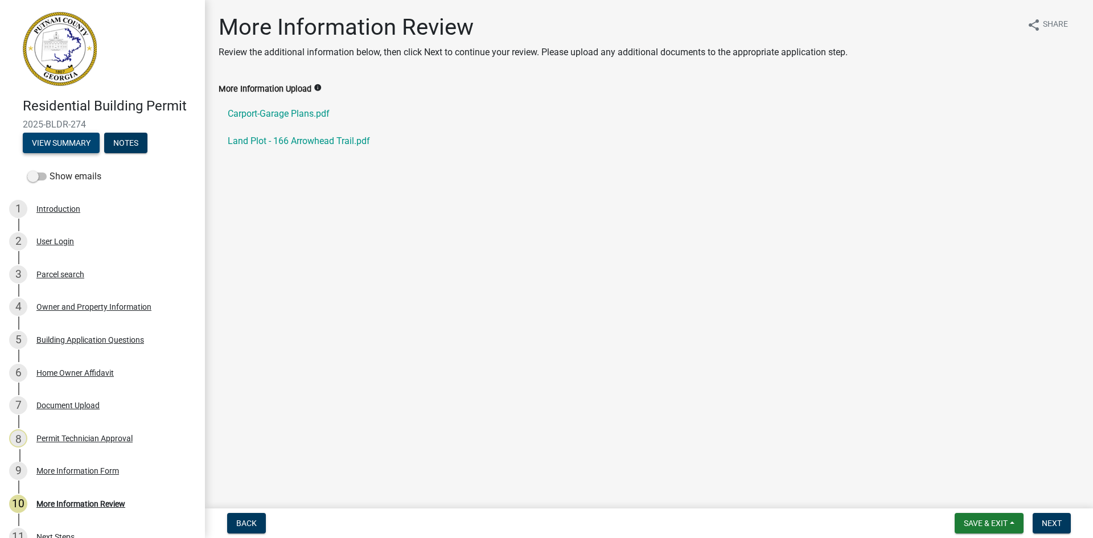
click at [70, 141] on button "View Summary" at bounding box center [61, 143] width 77 height 20
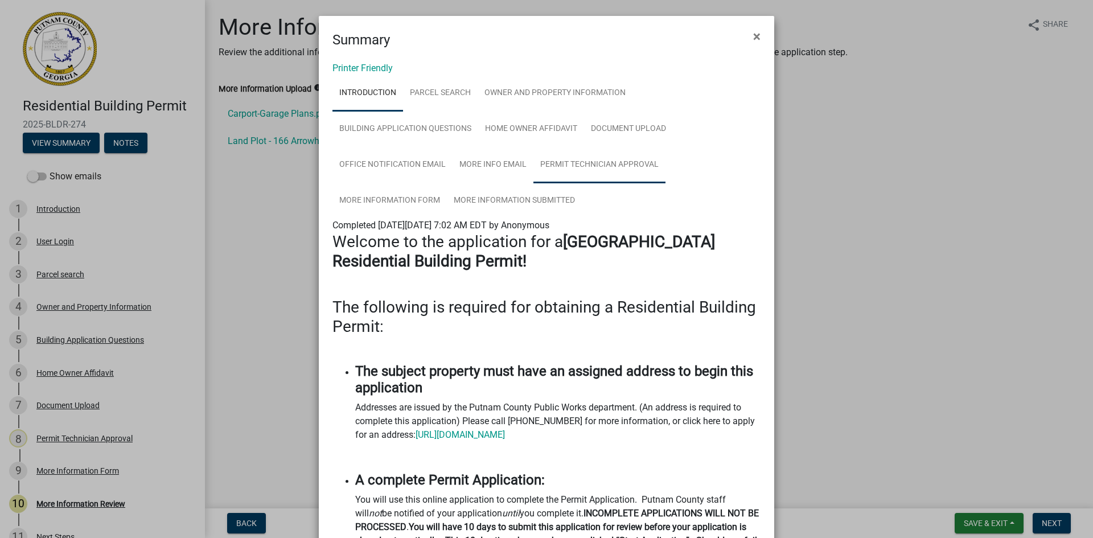
click at [597, 164] on link "Permit Technician Approval" at bounding box center [599, 165] width 132 height 36
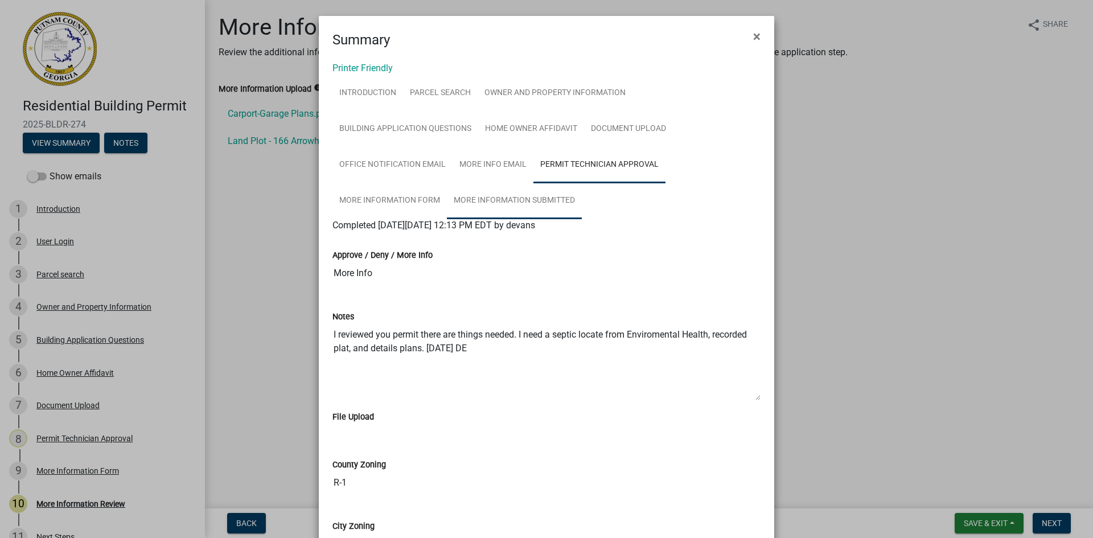
click at [540, 194] on link "More Information Submitted" at bounding box center [514, 201] width 135 height 36
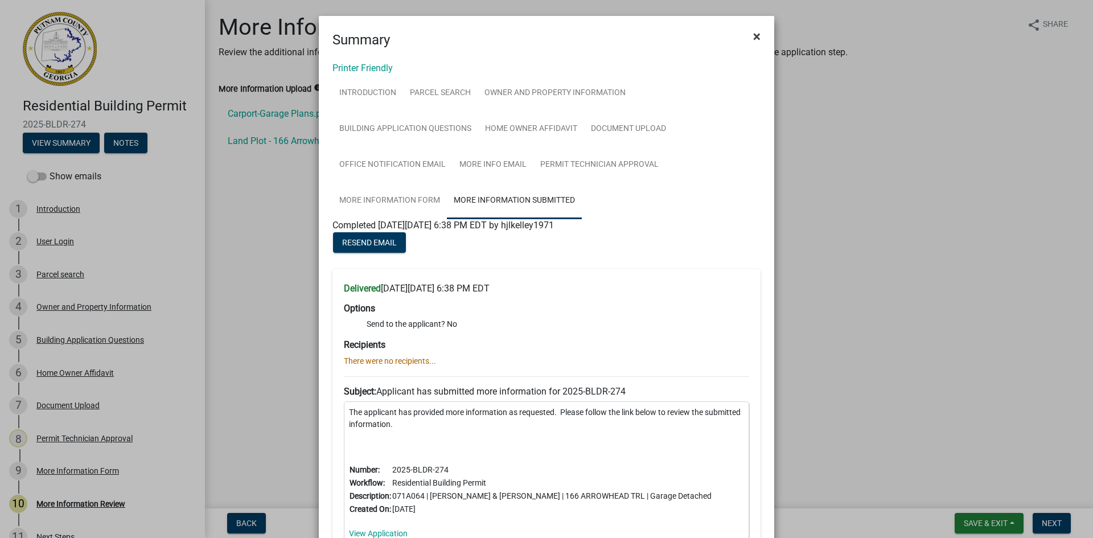
drag, startPoint x: 755, startPoint y: 39, endPoint x: 752, endPoint y: 46, distance: 7.4
click at [756, 40] on span "×" at bounding box center [756, 36] width 7 height 16
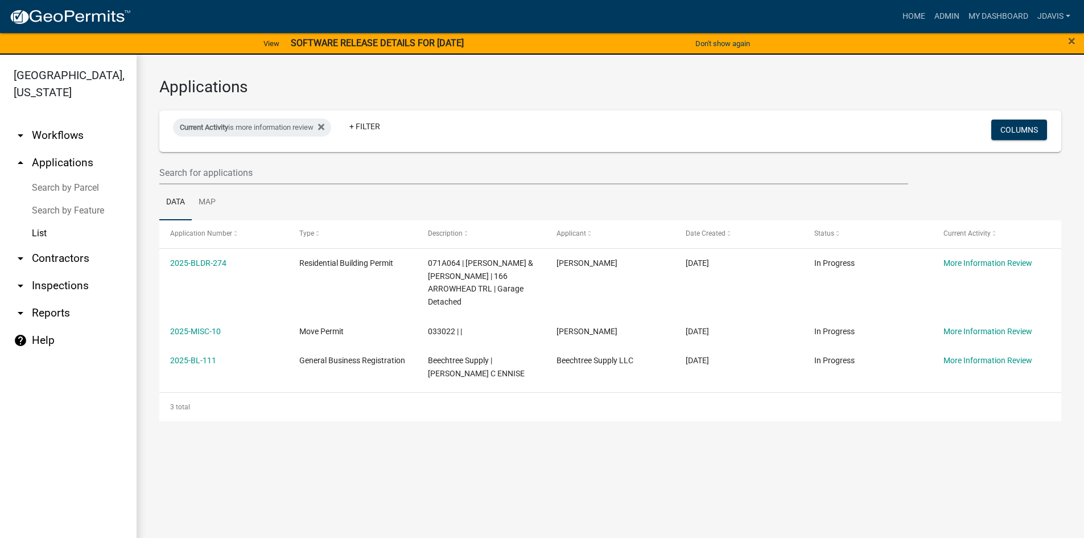
click at [39, 231] on link "List" at bounding box center [68, 233] width 137 height 23
click at [50, 233] on link "List" at bounding box center [68, 233] width 137 height 23
click at [324, 126] on icon at bounding box center [321, 127] width 6 height 6
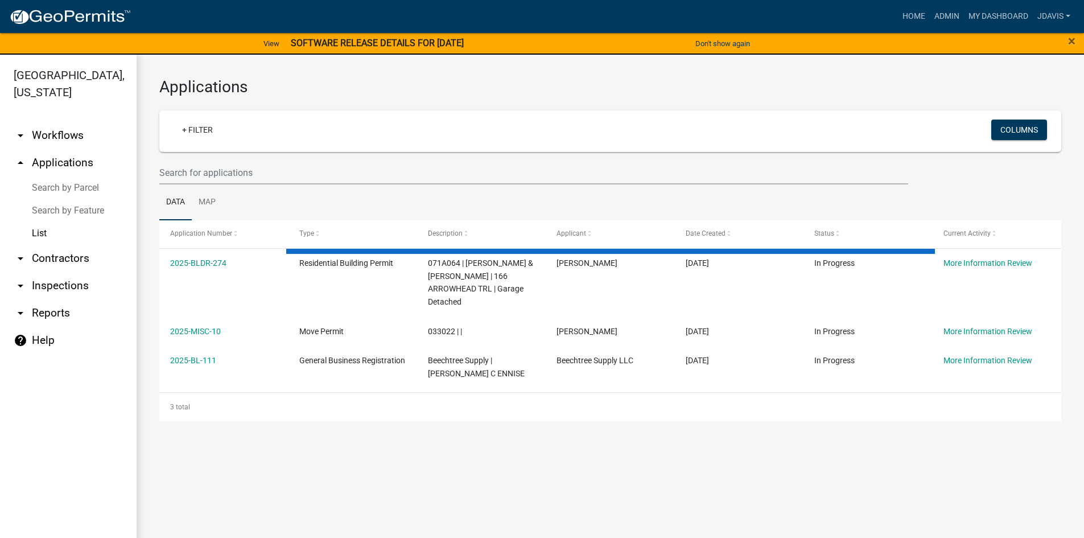
select select "2: 50"
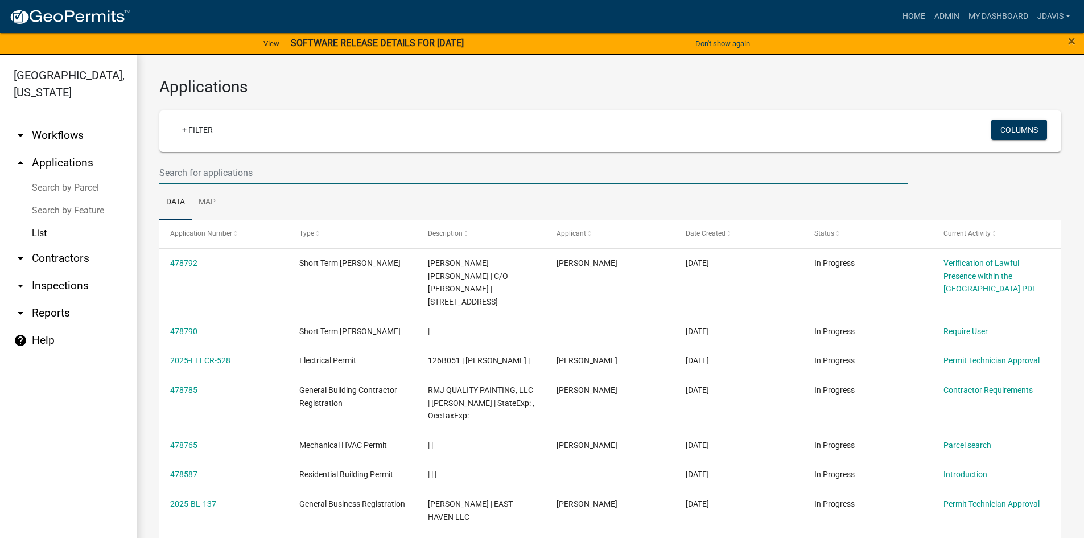
click at [199, 162] on input "text" at bounding box center [533, 172] width 749 height 23
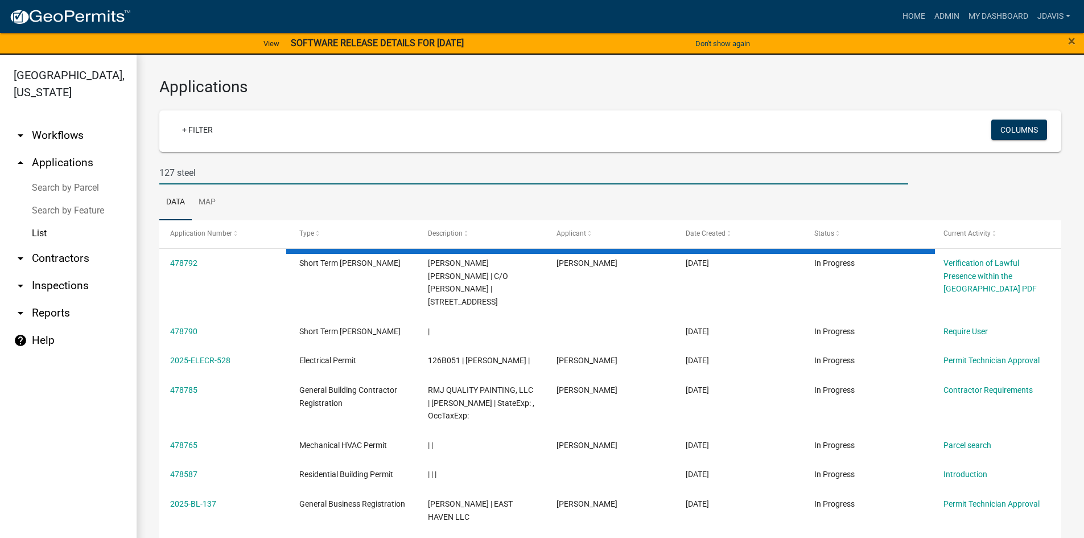
type input "127 steel"
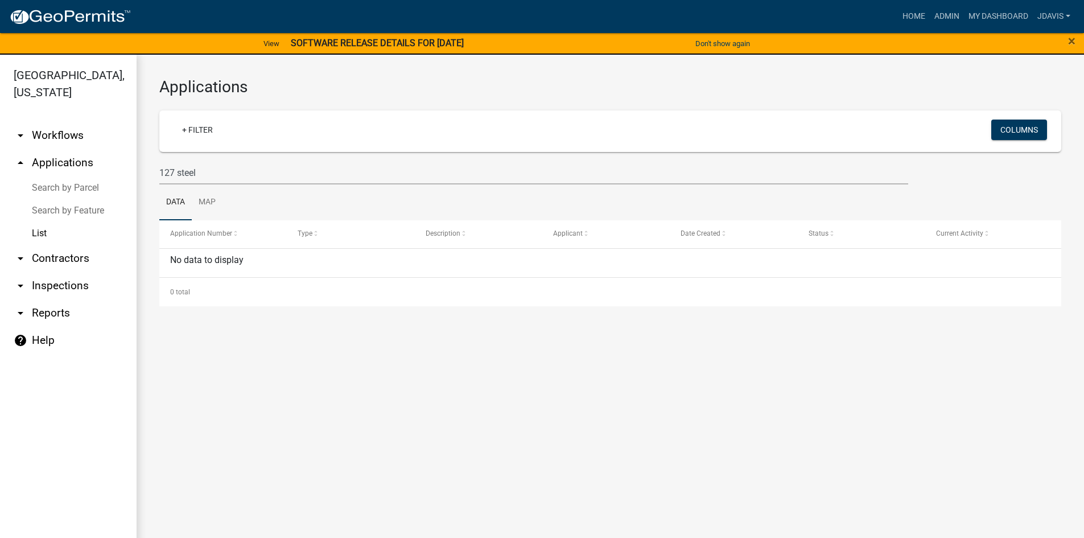
click at [65, 182] on link "Search by Parcel" at bounding box center [68, 187] width 137 height 23
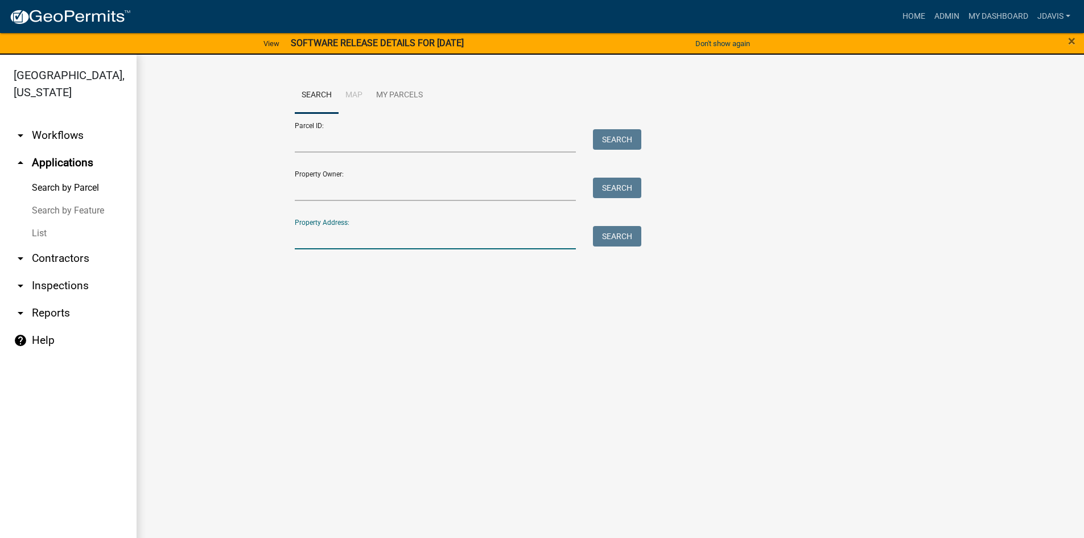
click at [324, 239] on input "Property Address:" at bounding box center [436, 237] width 282 height 23
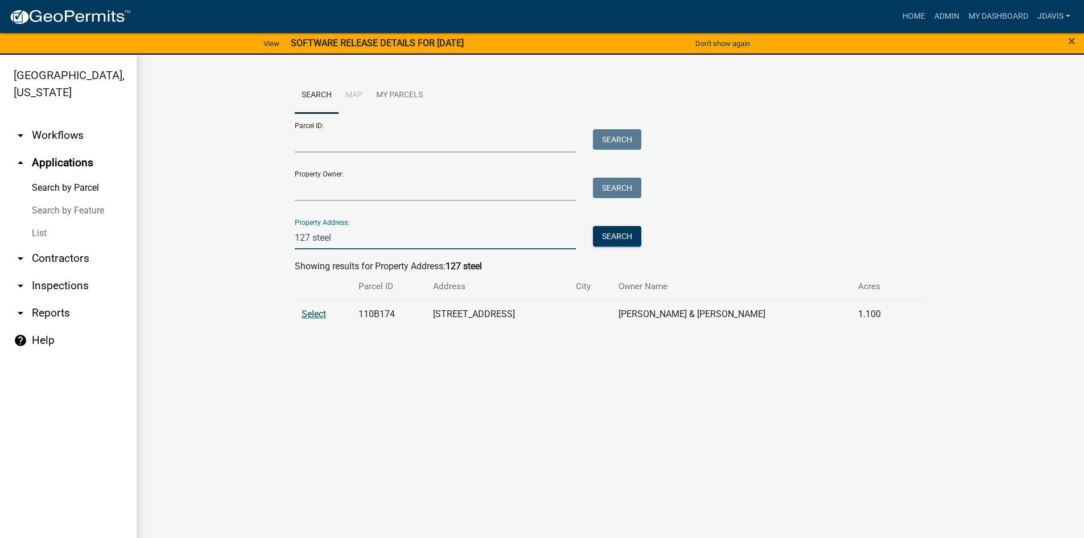
type input "127 steel"
click at [315, 317] on span "Select" at bounding box center [314, 314] width 24 height 11
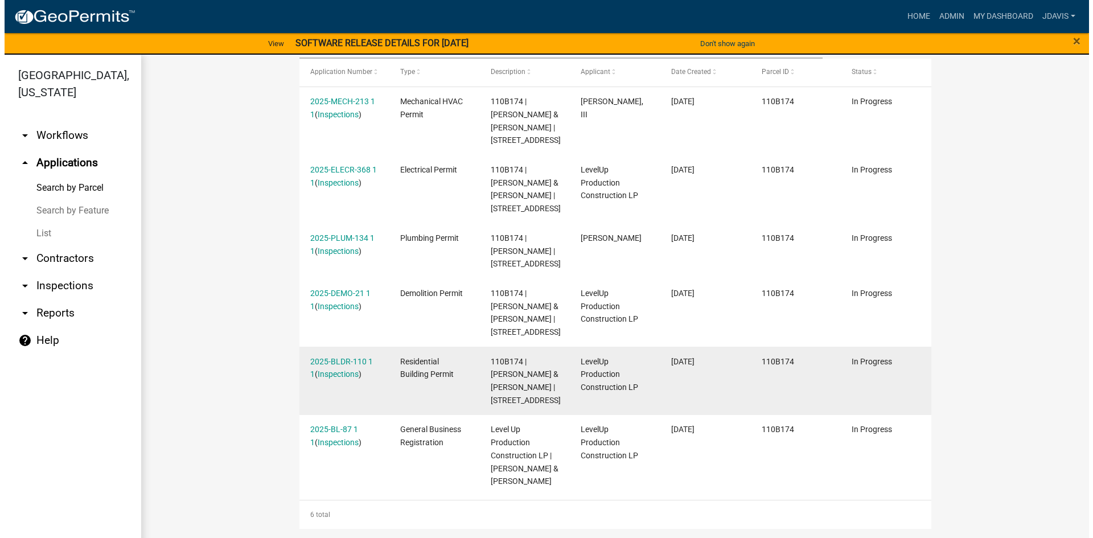
scroll to position [398, 0]
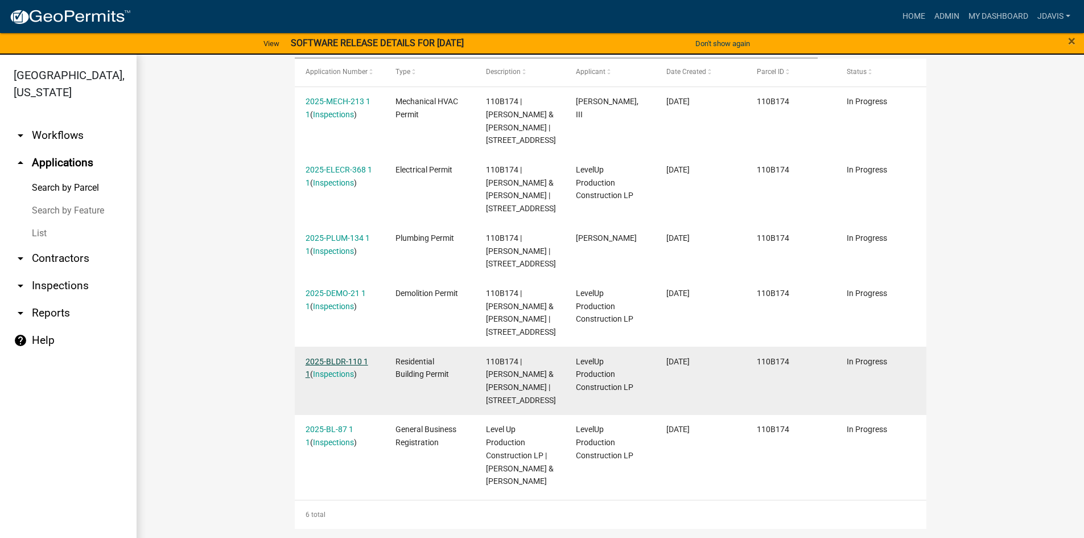
click at [338, 357] on link "2025-BLDR-110 1 1" at bounding box center [337, 368] width 63 height 22
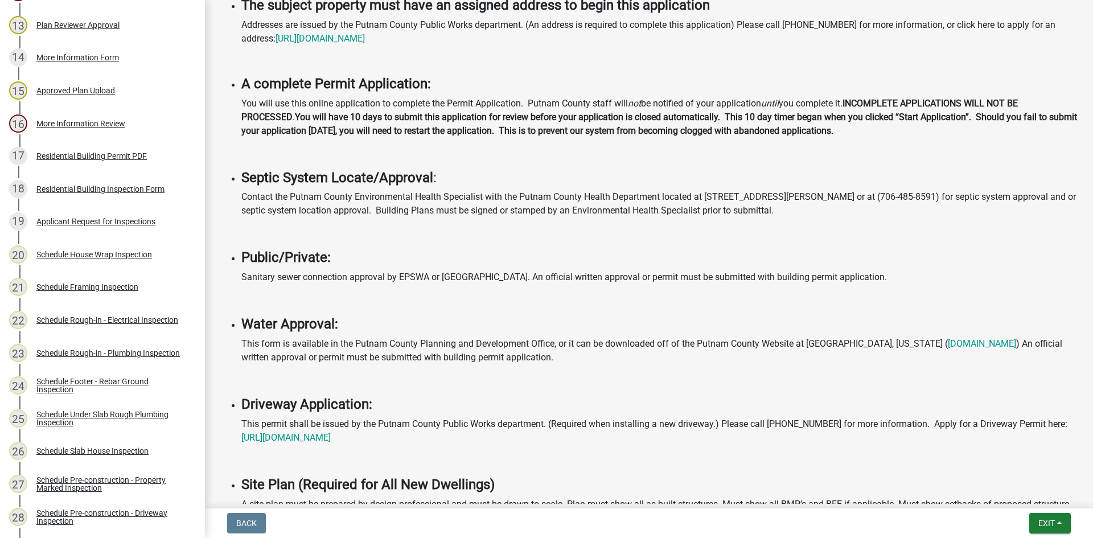
scroll to position [577, 0]
click at [133, 219] on div "Applicant Request for Inspections" at bounding box center [95, 222] width 119 height 8
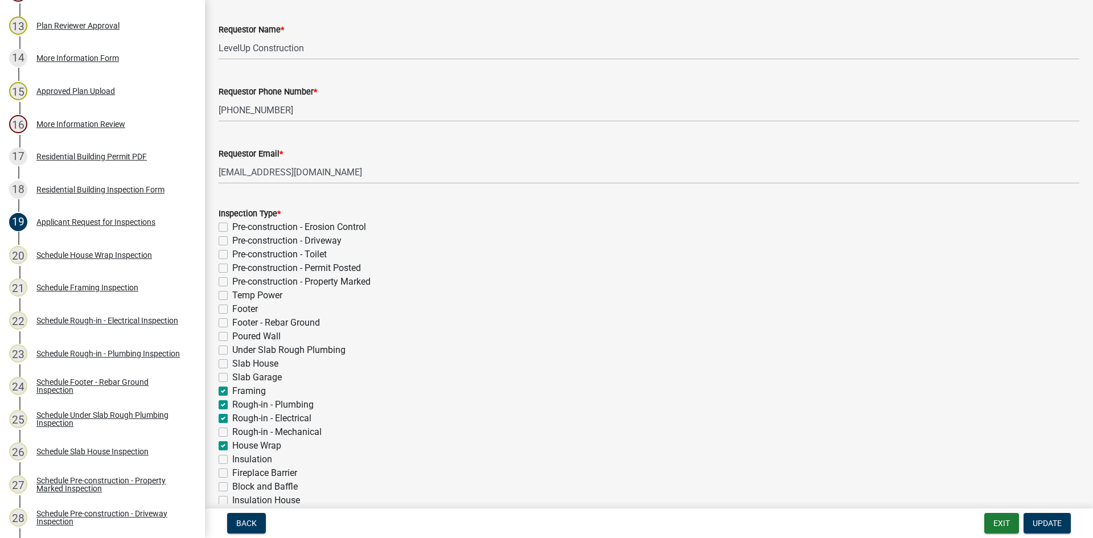
scroll to position [0, 0]
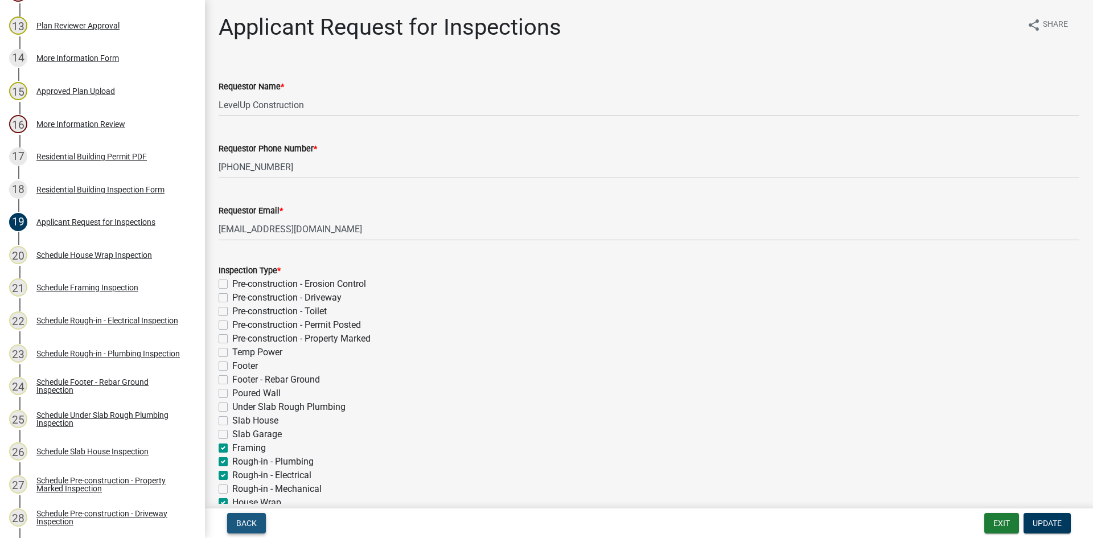
click at [250, 525] on span "Back" at bounding box center [246, 523] width 20 height 9
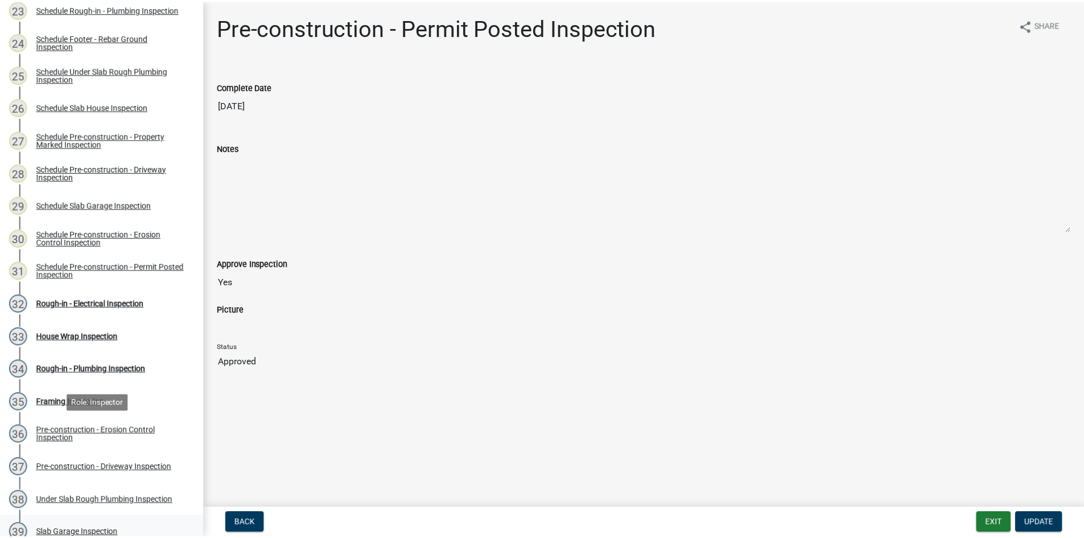
scroll to position [1089, 0]
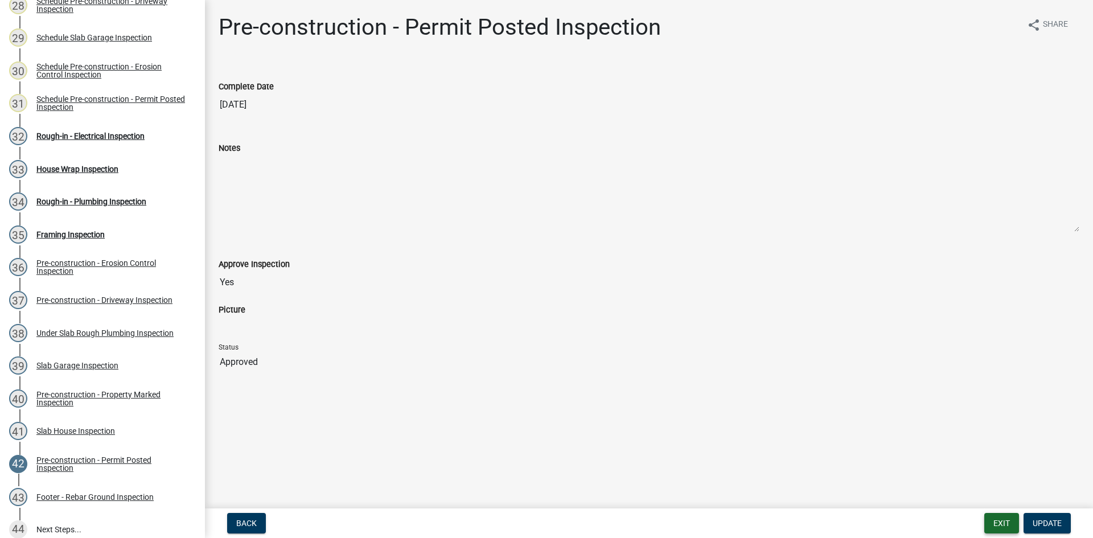
click at [996, 513] on button "Exit" at bounding box center [1001, 523] width 35 height 20
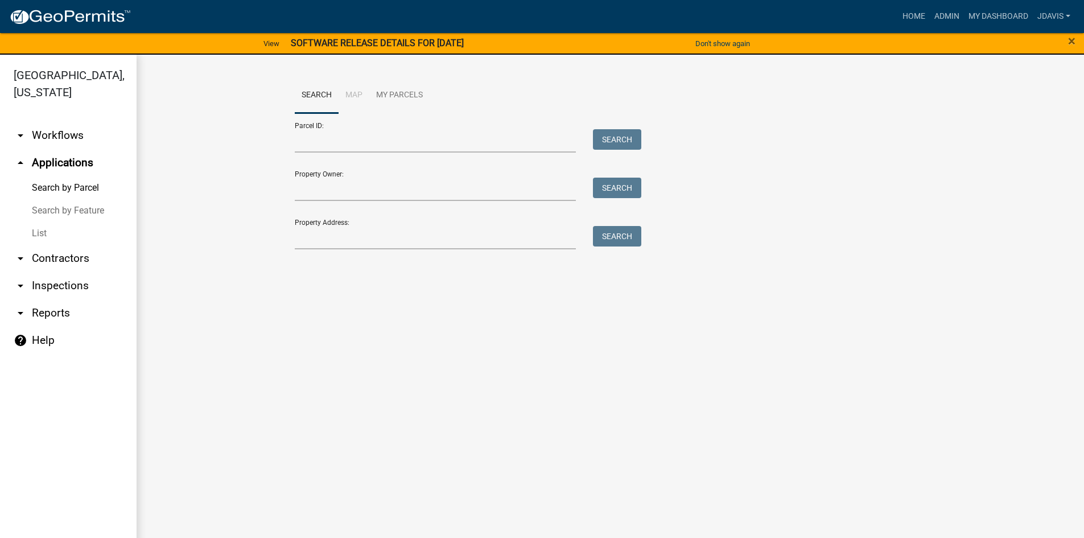
drag, startPoint x: 36, startPoint y: 237, endPoint x: 42, endPoint y: 235, distance: 6.7
click at [35, 237] on link "List" at bounding box center [68, 233] width 137 height 23
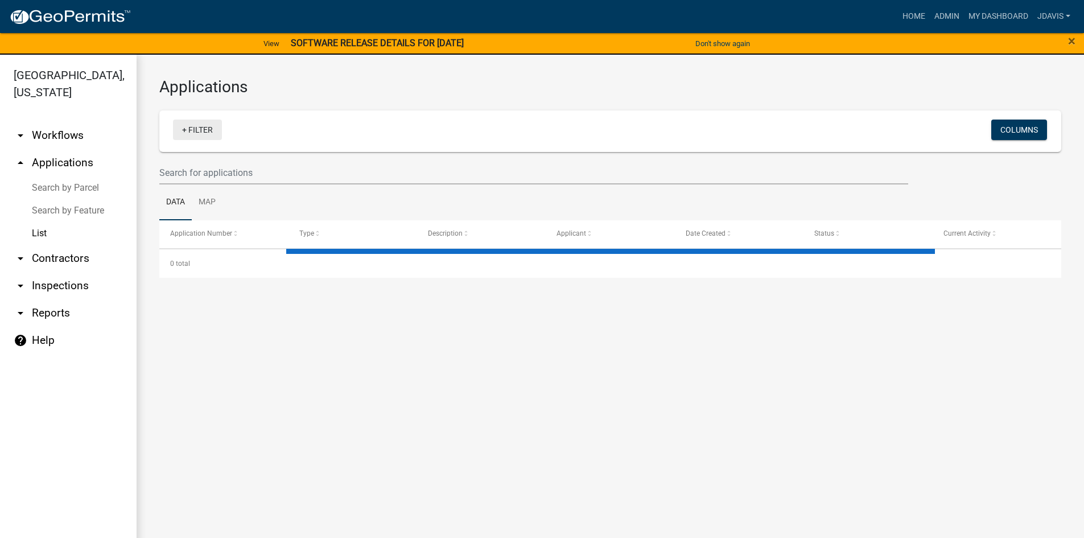
select select "2: 50"
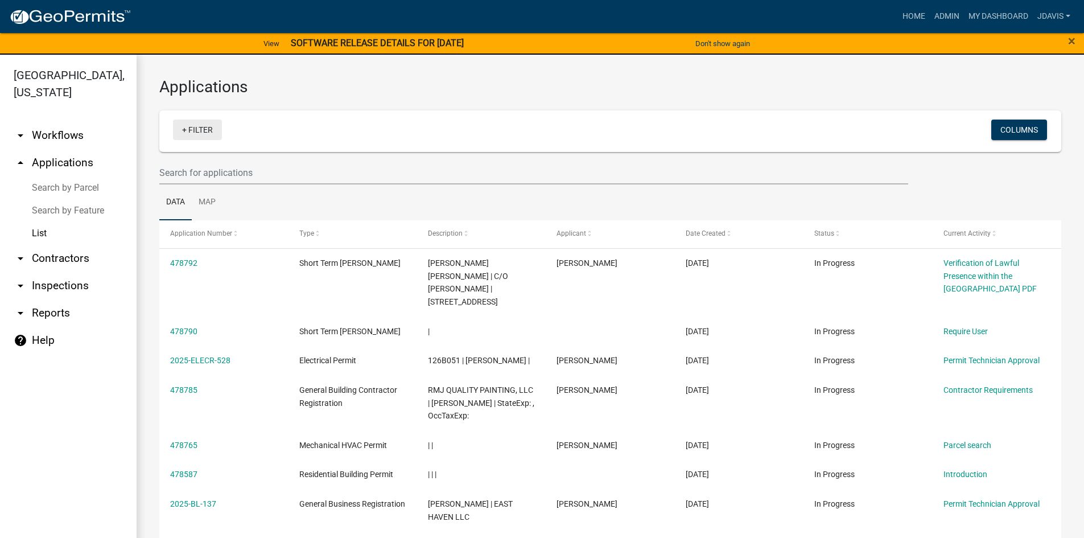
click at [183, 126] on link "+ Filter" at bounding box center [197, 130] width 49 height 20
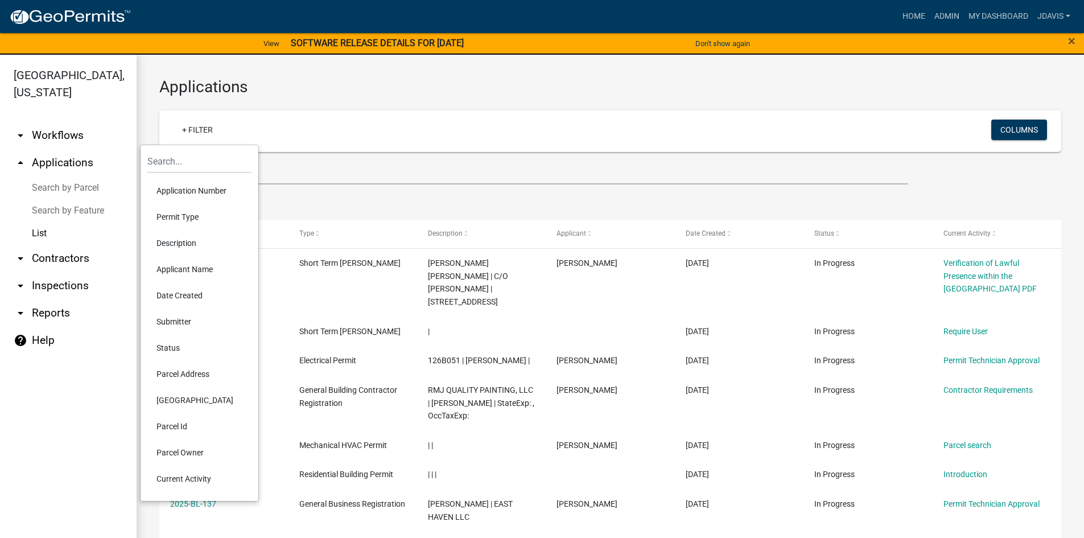
click at [191, 482] on li "Current Activity" at bounding box center [199, 479] width 104 height 26
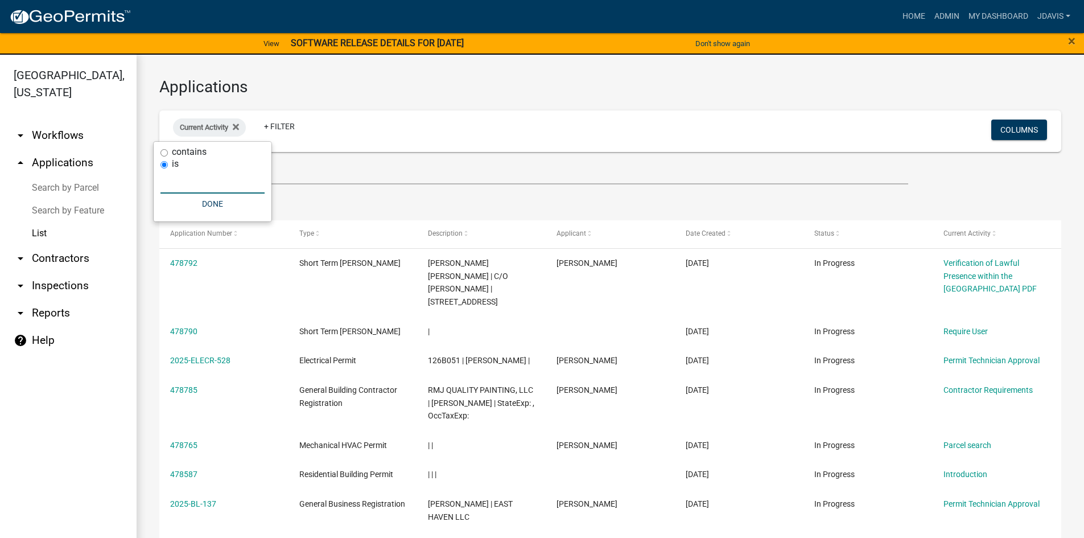
click at [224, 182] on input "text" at bounding box center [213, 181] width 104 height 23
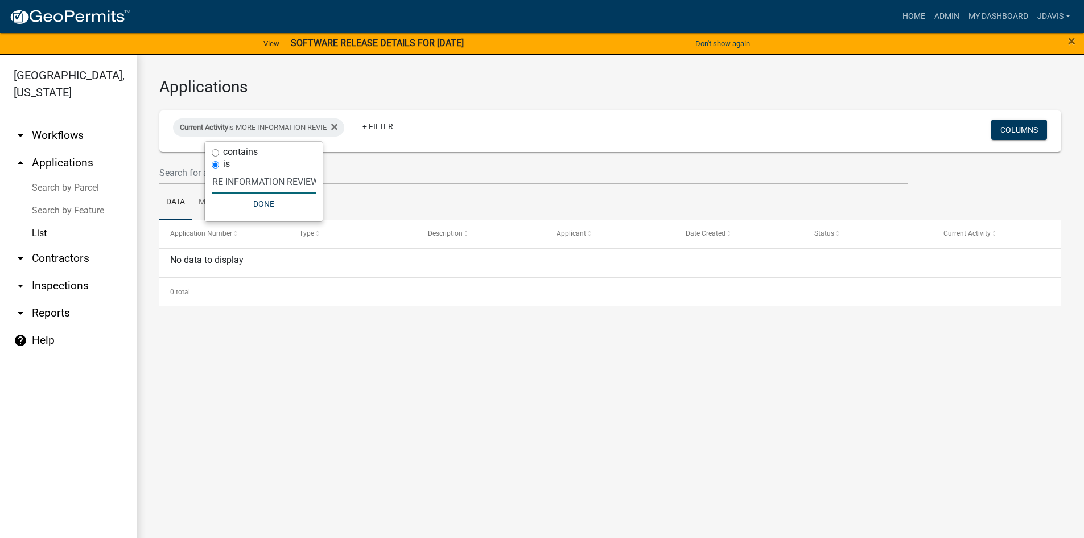
scroll to position [0, 22]
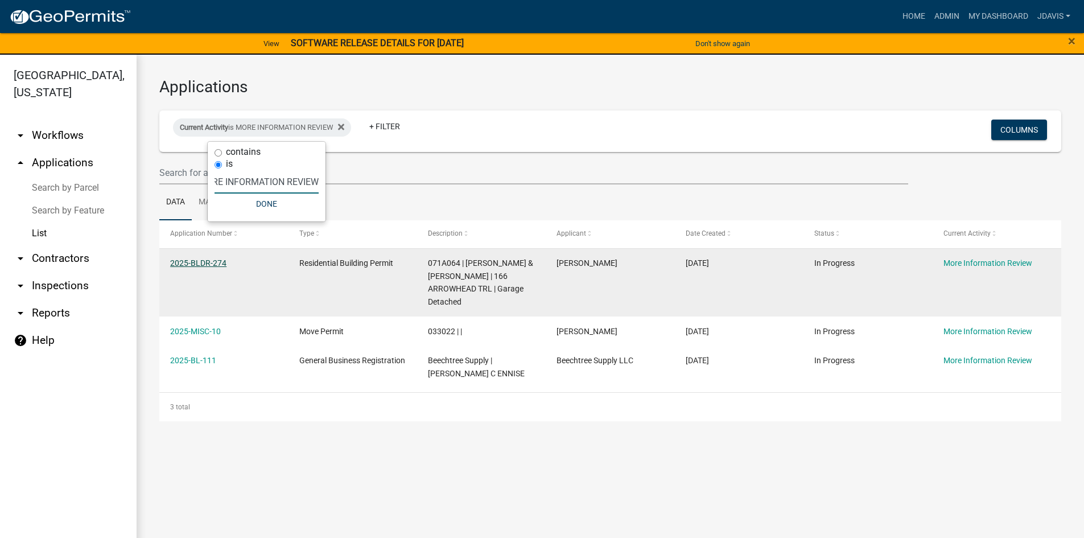
type input "MORE INFORMATION REVIEW"
click at [214, 262] on link "2025-BLDR-274" at bounding box center [198, 262] width 56 height 9
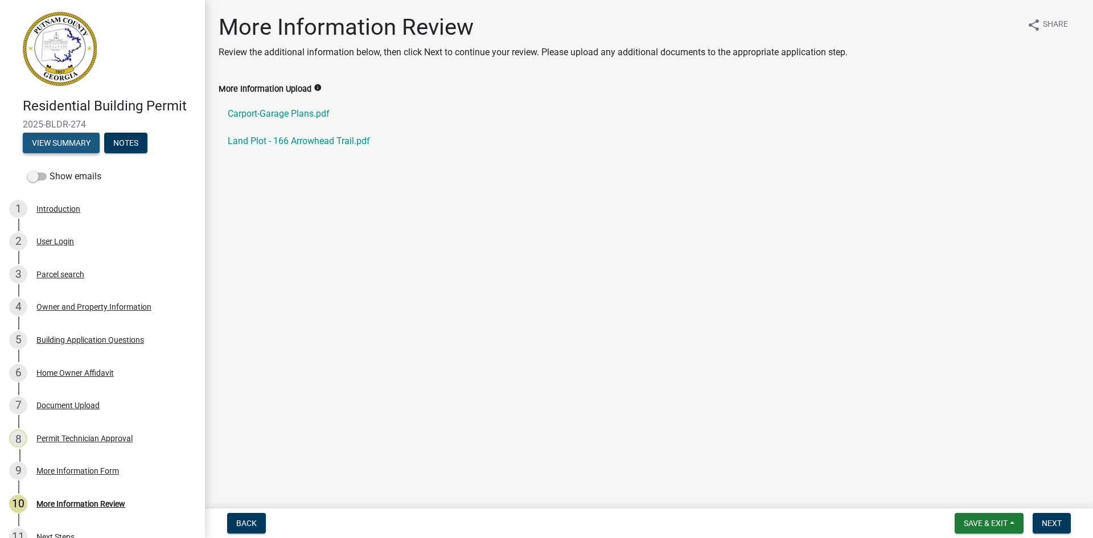
click at [79, 139] on button "View Summary" at bounding box center [61, 143] width 77 height 20
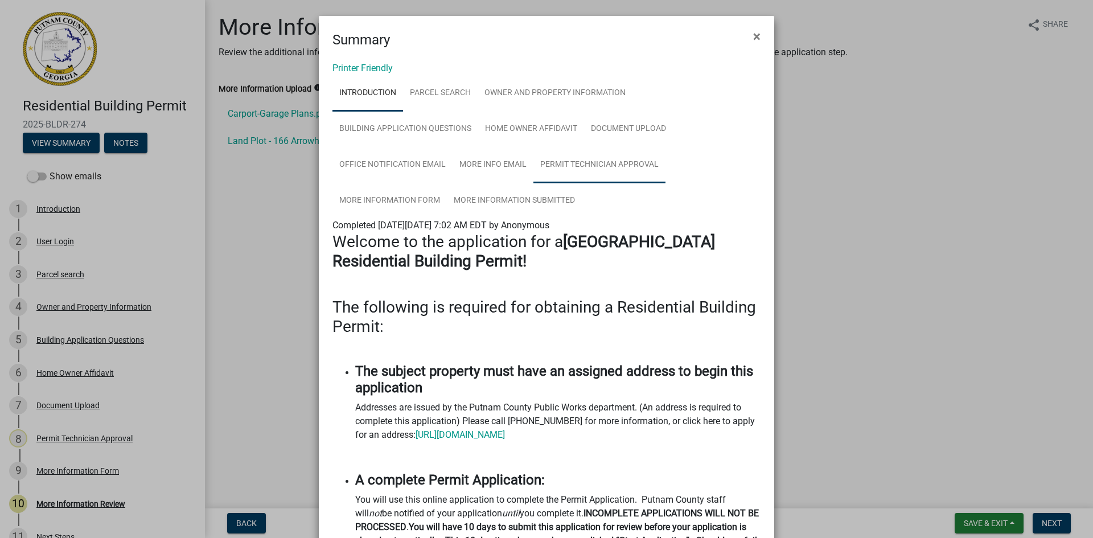
click at [589, 162] on link "Permit Technician Approval" at bounding box center [599, 165] width 132 height 36
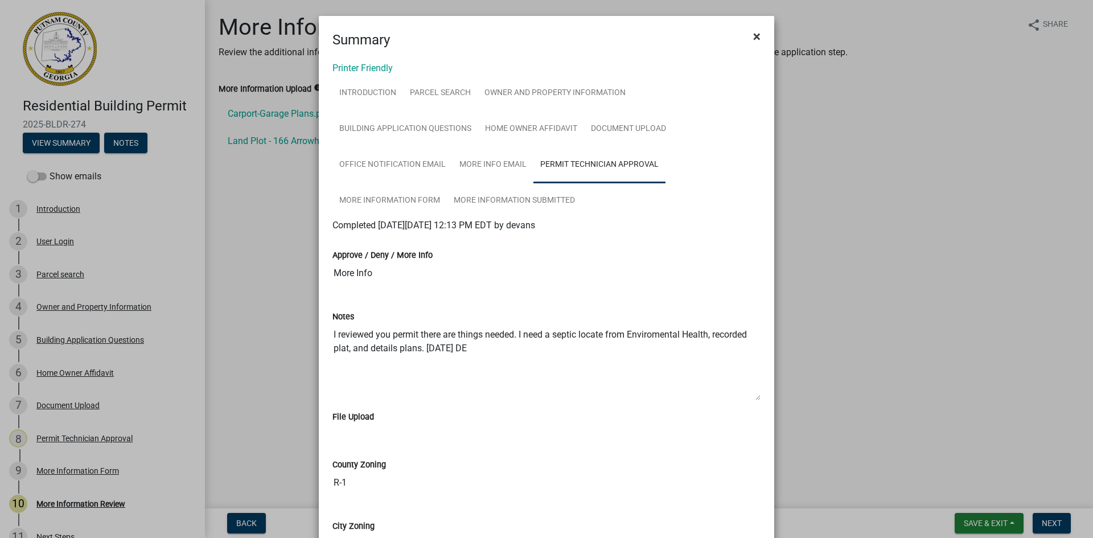
click at [754, 28] on span "×" at bounding box center [756, 36] width 7 height 16
